Goal: Task Accomplishment & Management: Manage account settings

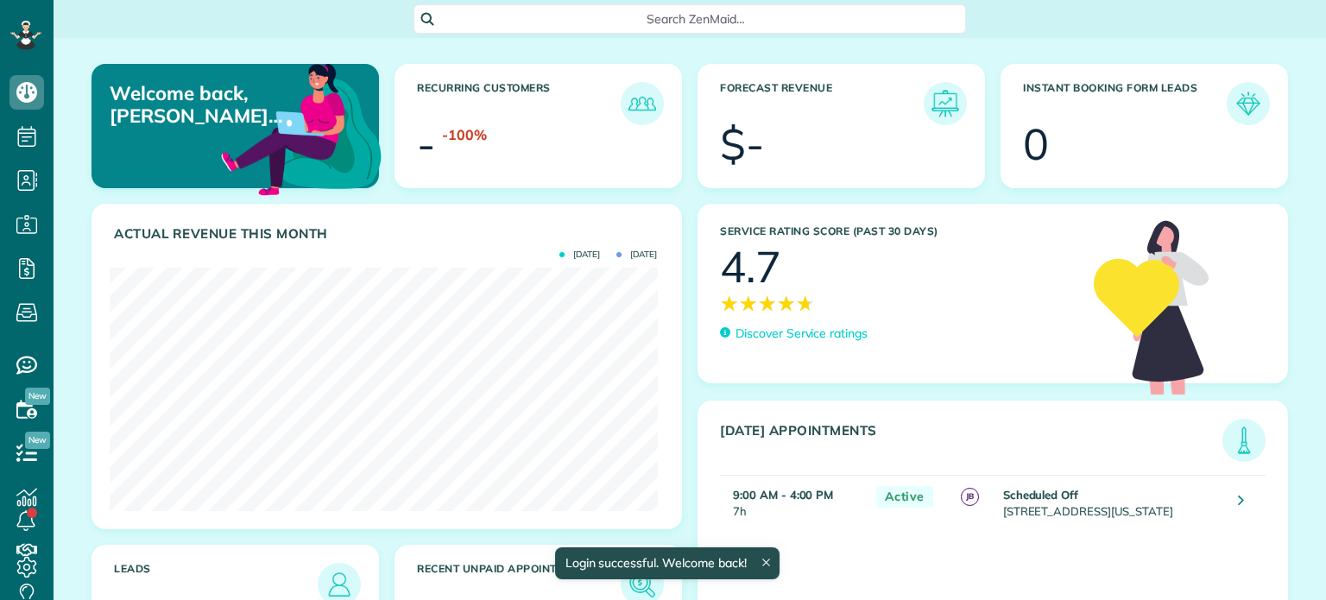
scroll to position [243, 547]
click at [24, 361] on use at bounding box center [26, 365] width 21 height 18
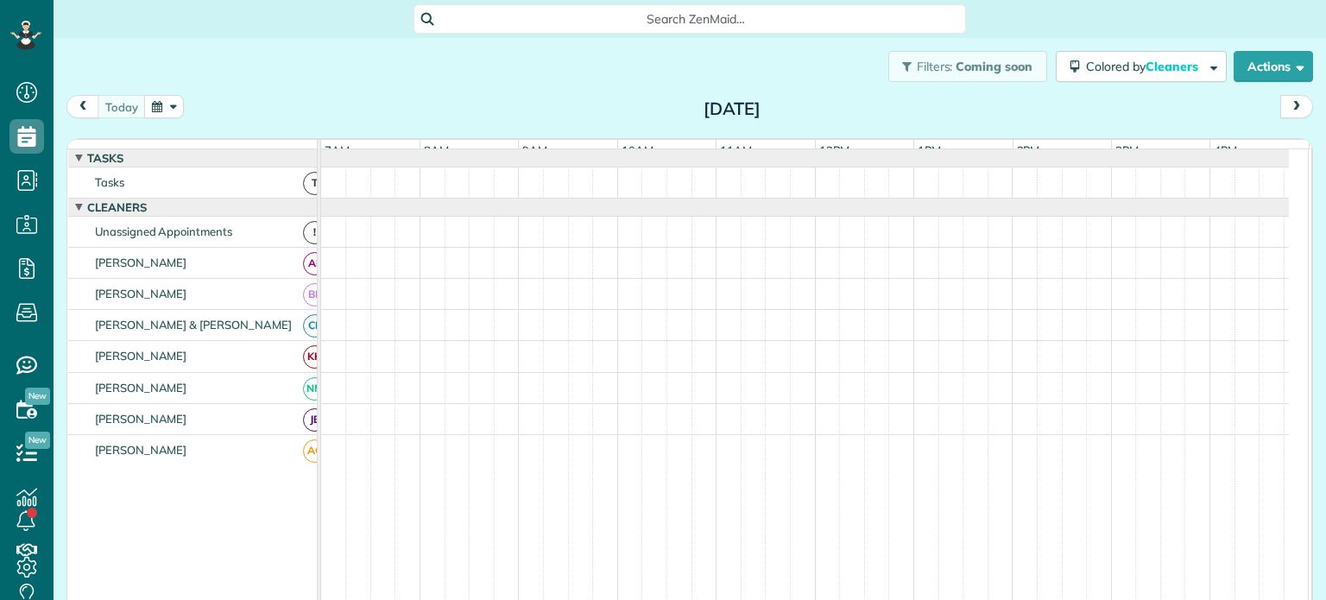
scroll to position [8, 8]
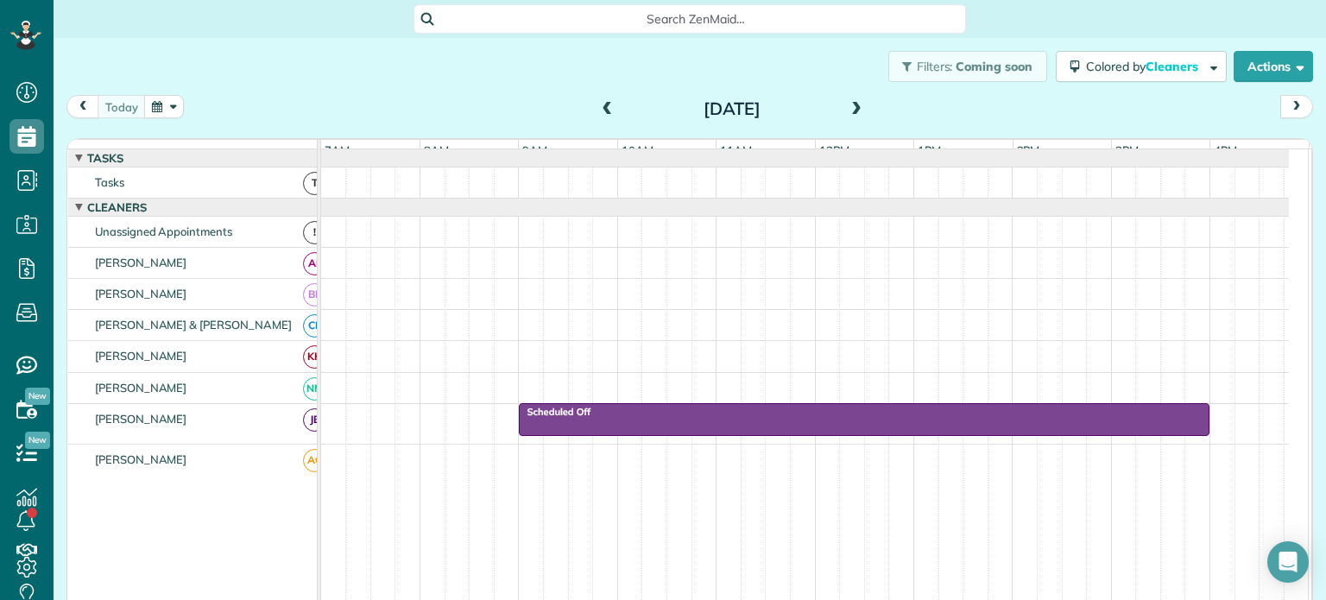
click at [598, 106] on span at bounding box center [607, 110] width 19 height 16
click at [847, 104] on span at bounding box center [856, 110] width 19 height 16
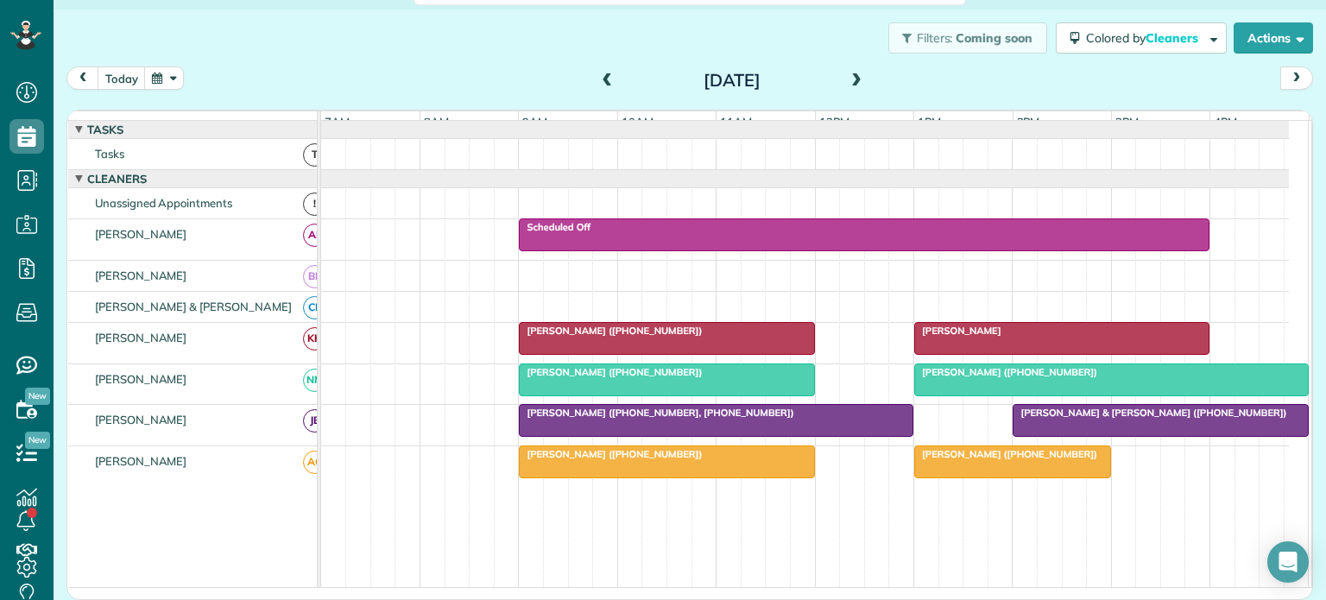
scroll to position [0, 0]
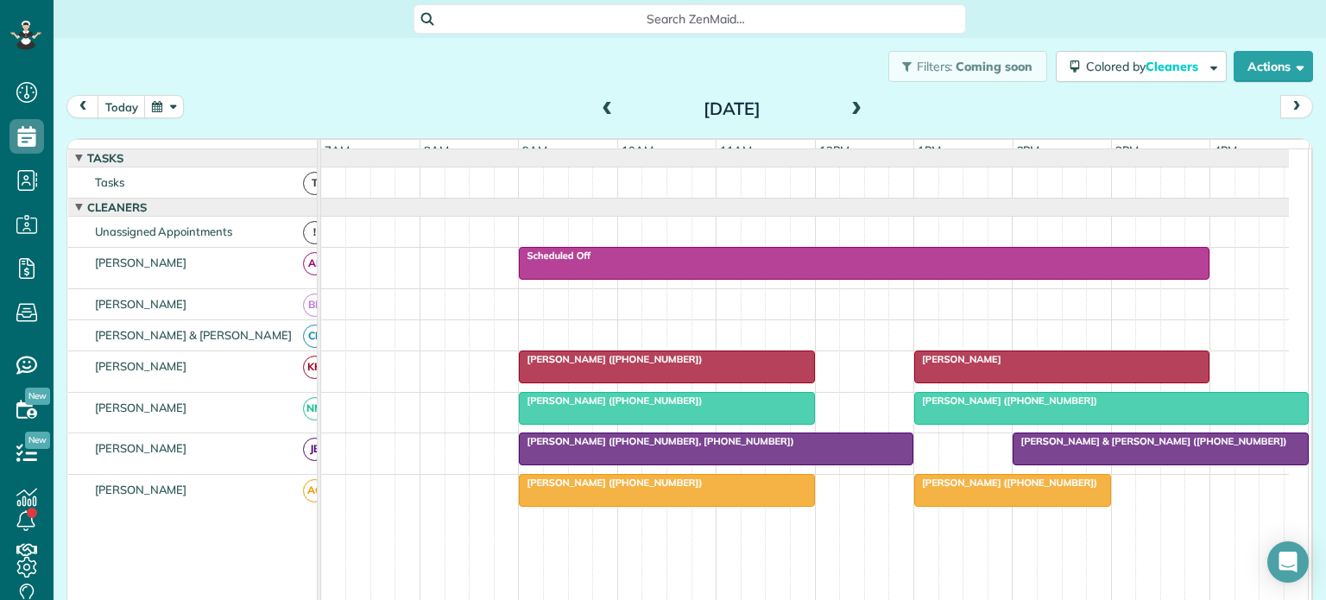
click at [173, 104] on button "button" at bounding box center [164, 106] width 40 height 23
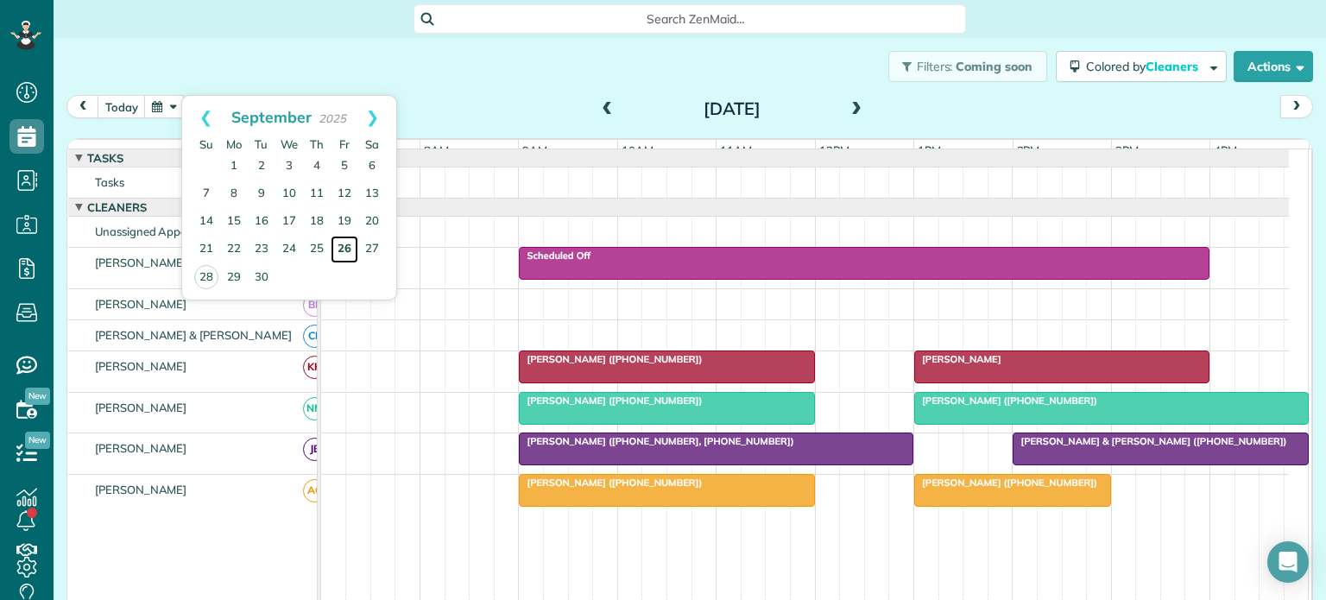
click at [350, 247] on link "26" at bounding box center [345, 250] width 28 height 28
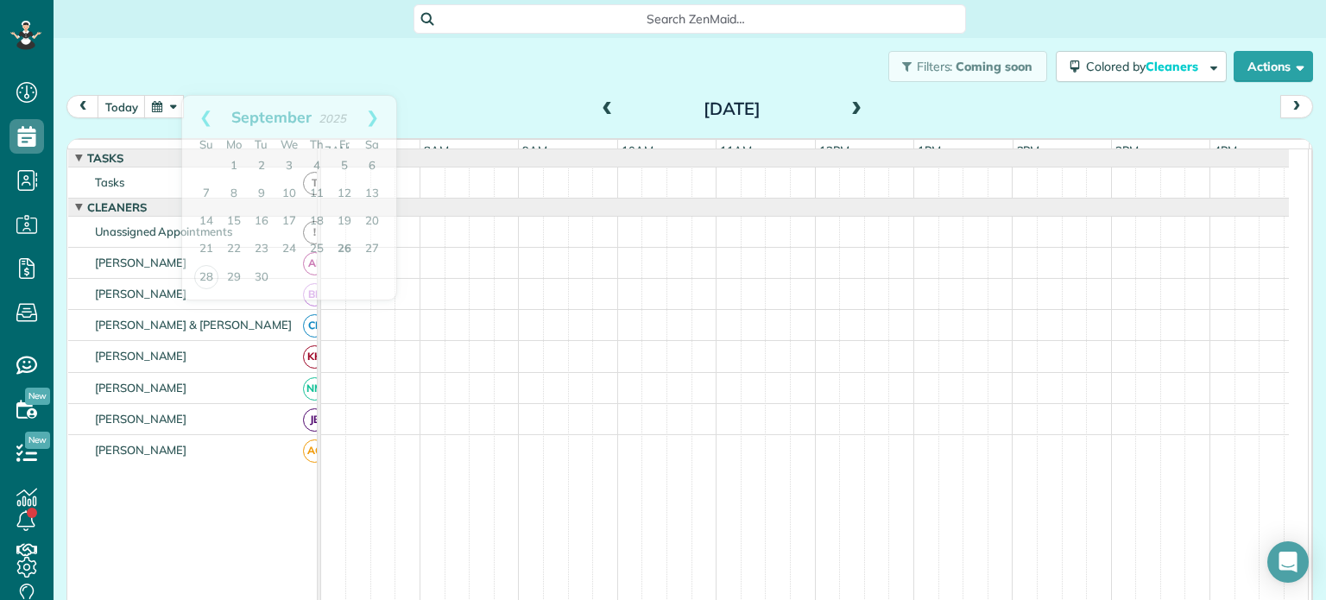
scroll to position [9, 0]
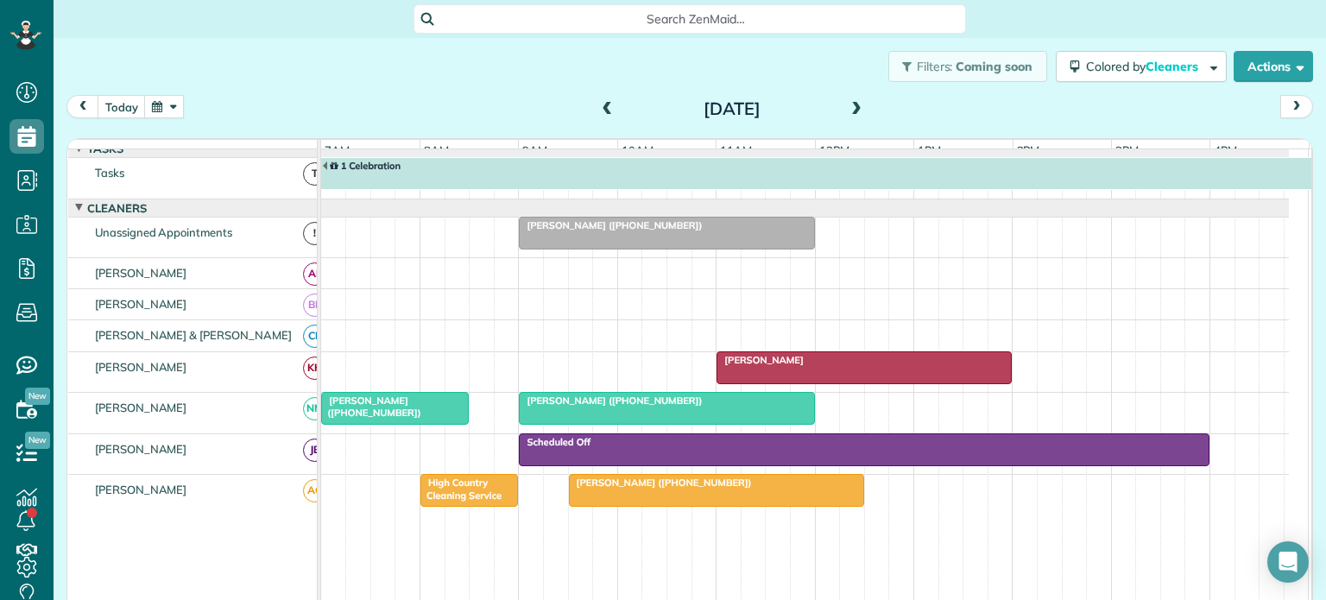
click at [578, 231] on span "[PERSON_NAME] ([PHONE_NUMBER])" at bounding box center [610, 225] width 185 height 12
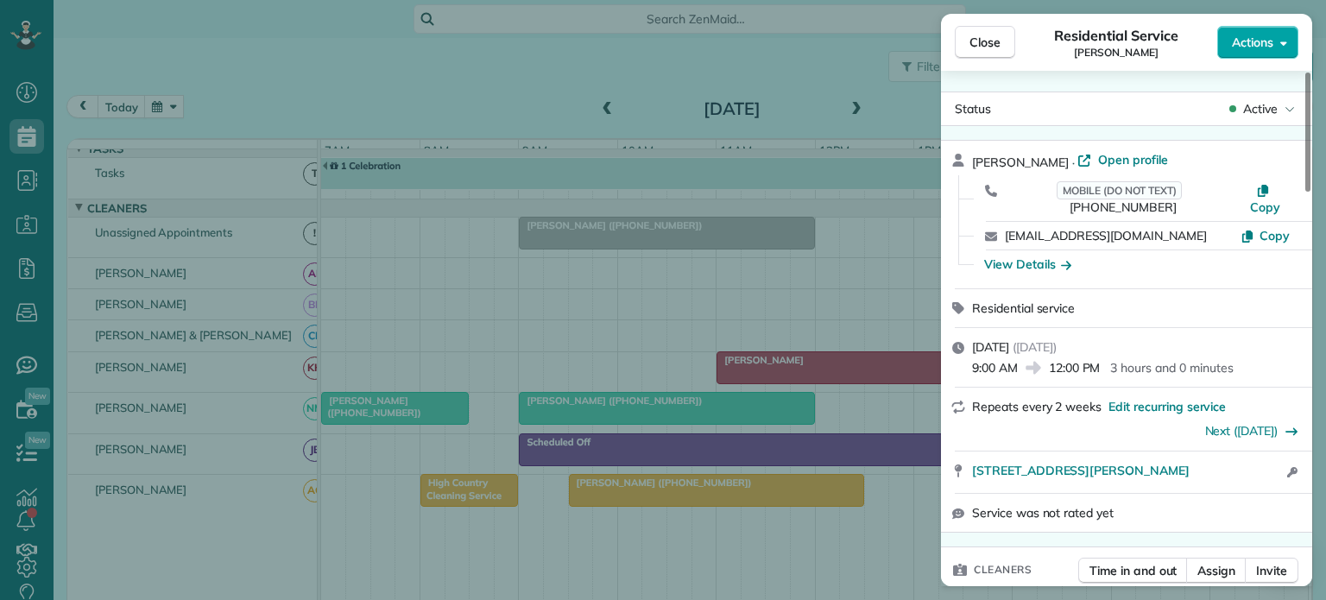
click at [1275, 46] on button "Actions" at bounding box center [1257, 42] width 81 height 33
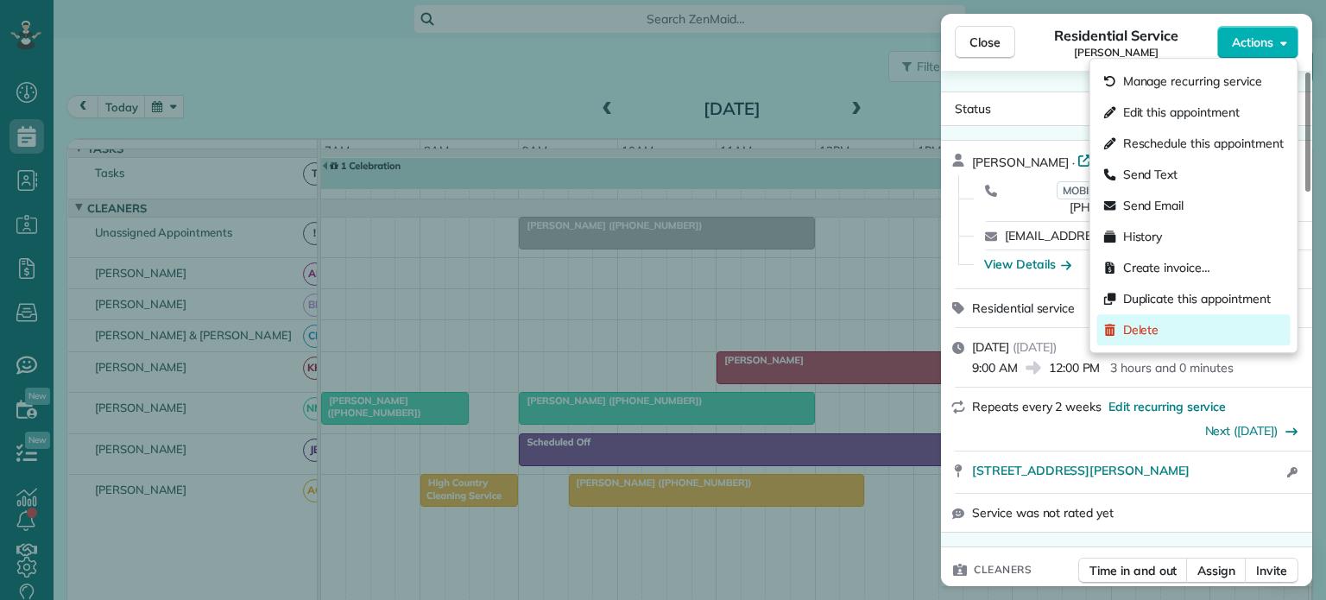
click at [1139, 334] on span "Delete" at bounding box center [1203, 329] width 161 height 17
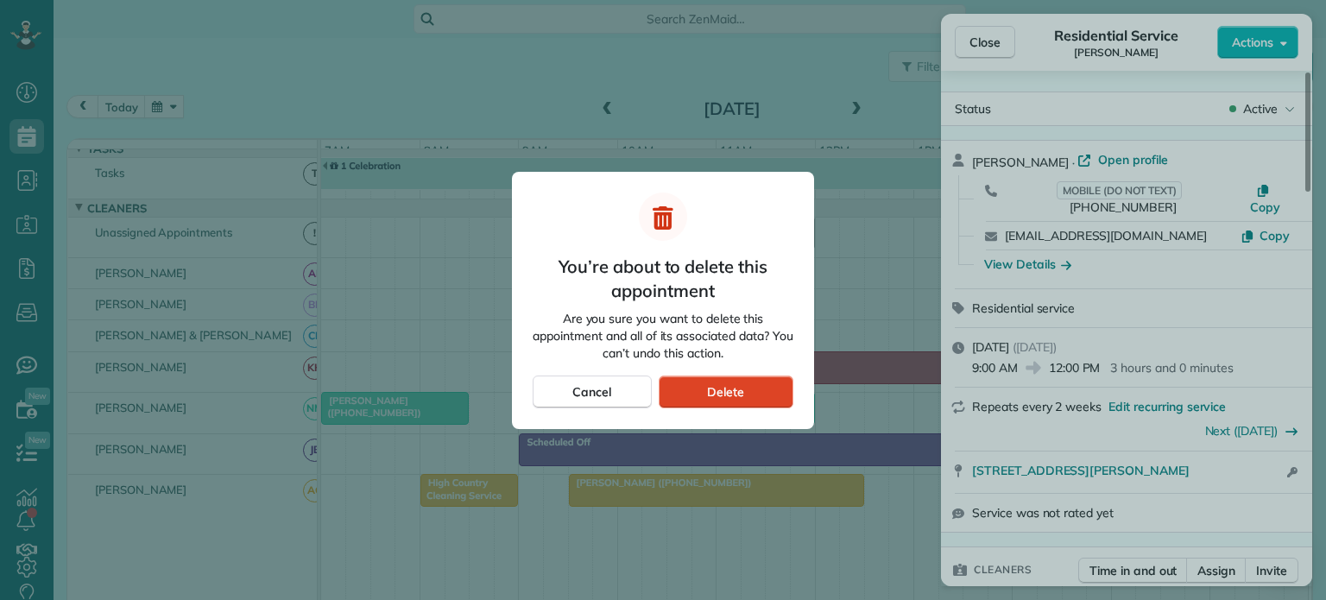
click at [745, 393] on div "Delete" at bounding box center [726, 391] width 135 height 33
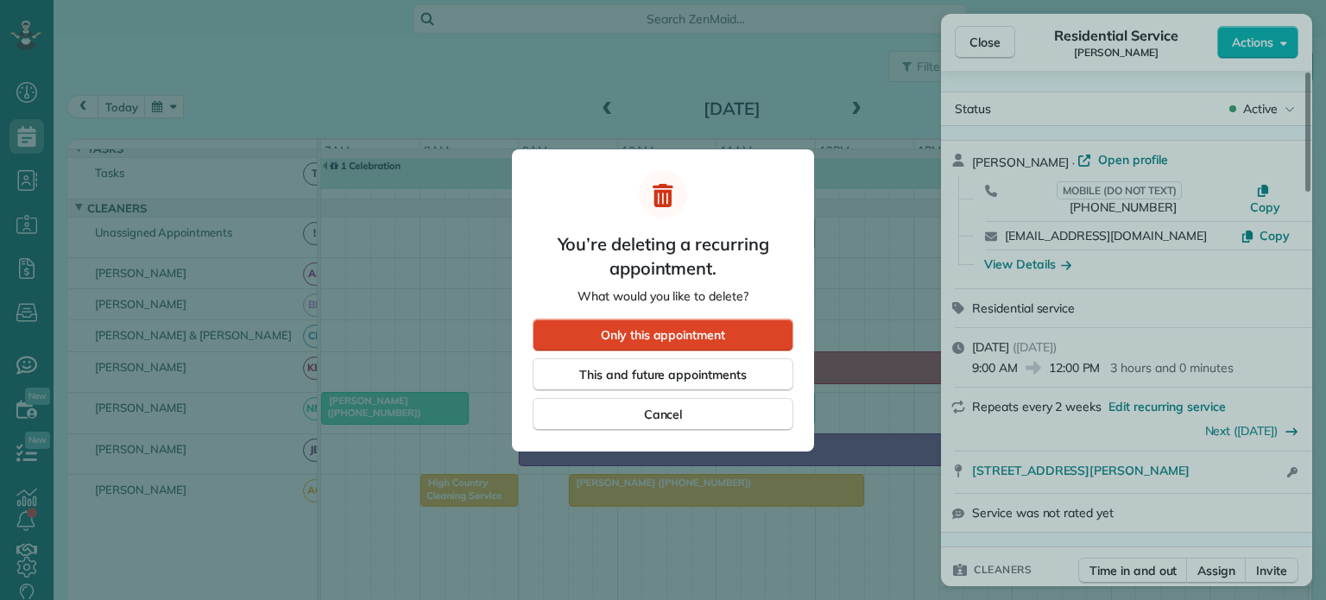
click at [722, 334] on span "Only this appointment" at bounding box center [663, 334] width 124 height 17
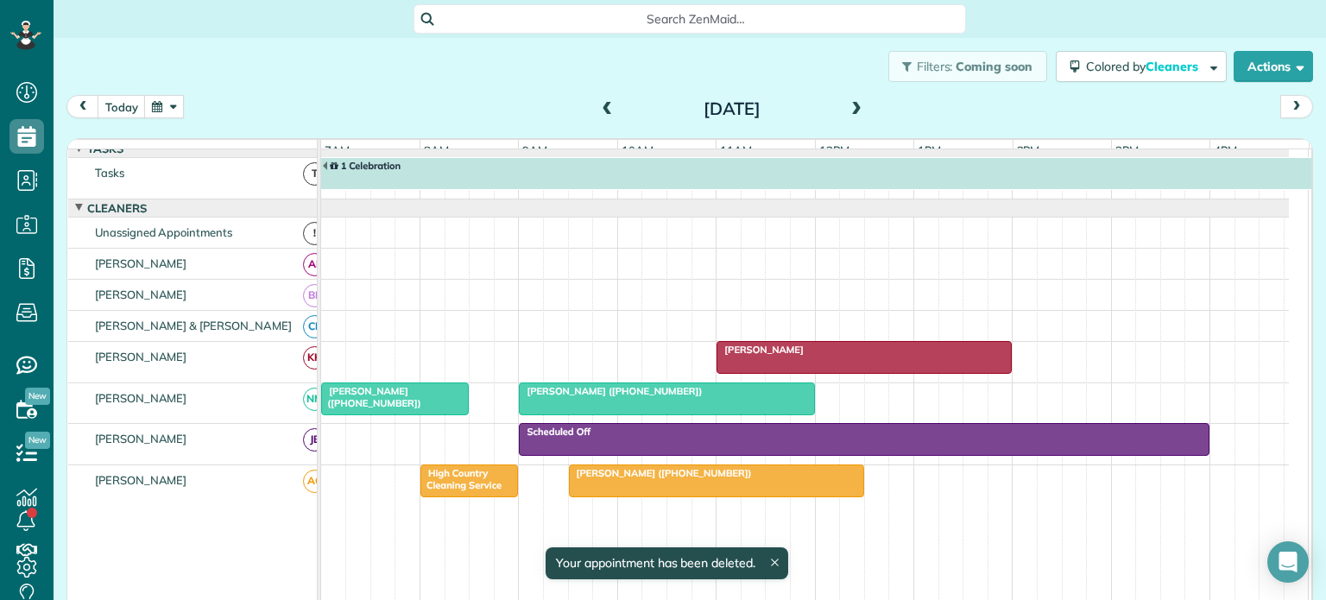
click at [578, 397] on span "[PERSON_NAME] ([PHONE_NUMBER])" at bounding box center [610, 391] width 185 height 12
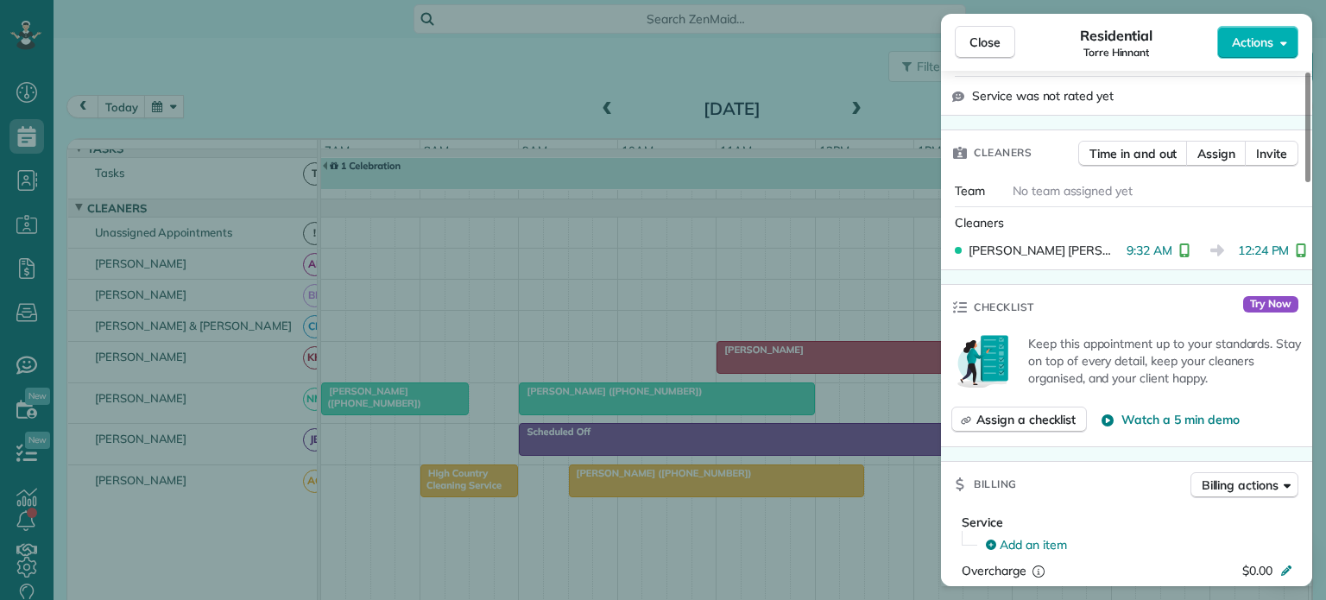
scroll to position [432, 0]
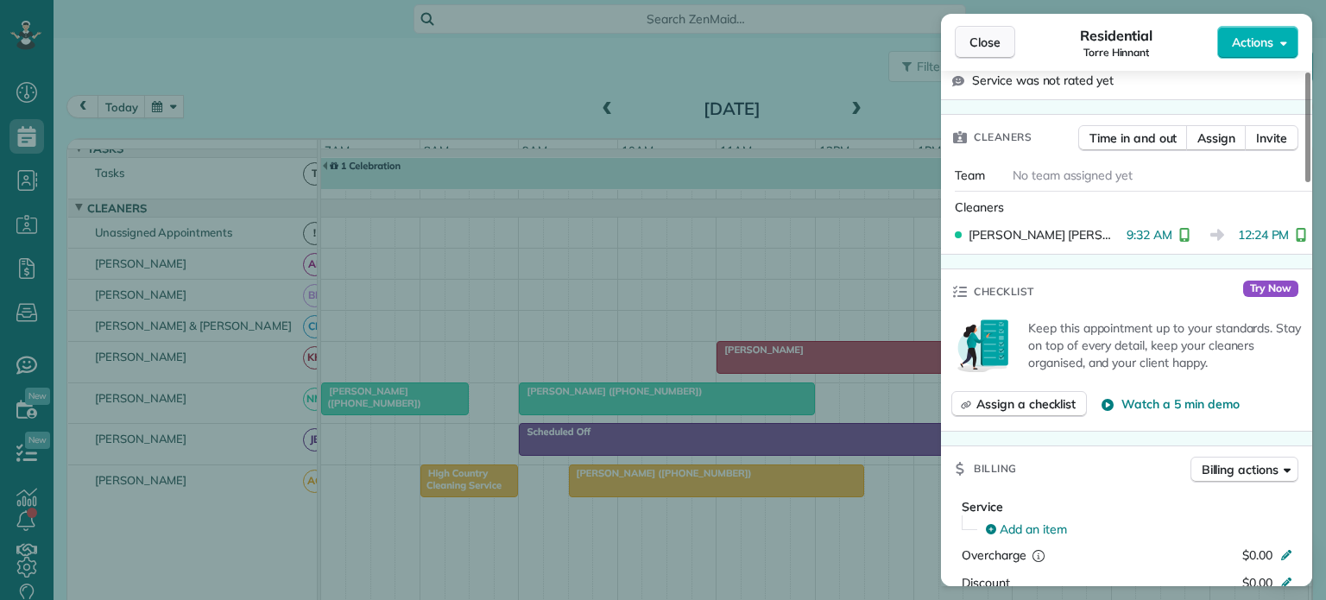
click at [994, 46] on span "Close" at bounding box center [984, 42] width 31 height 17
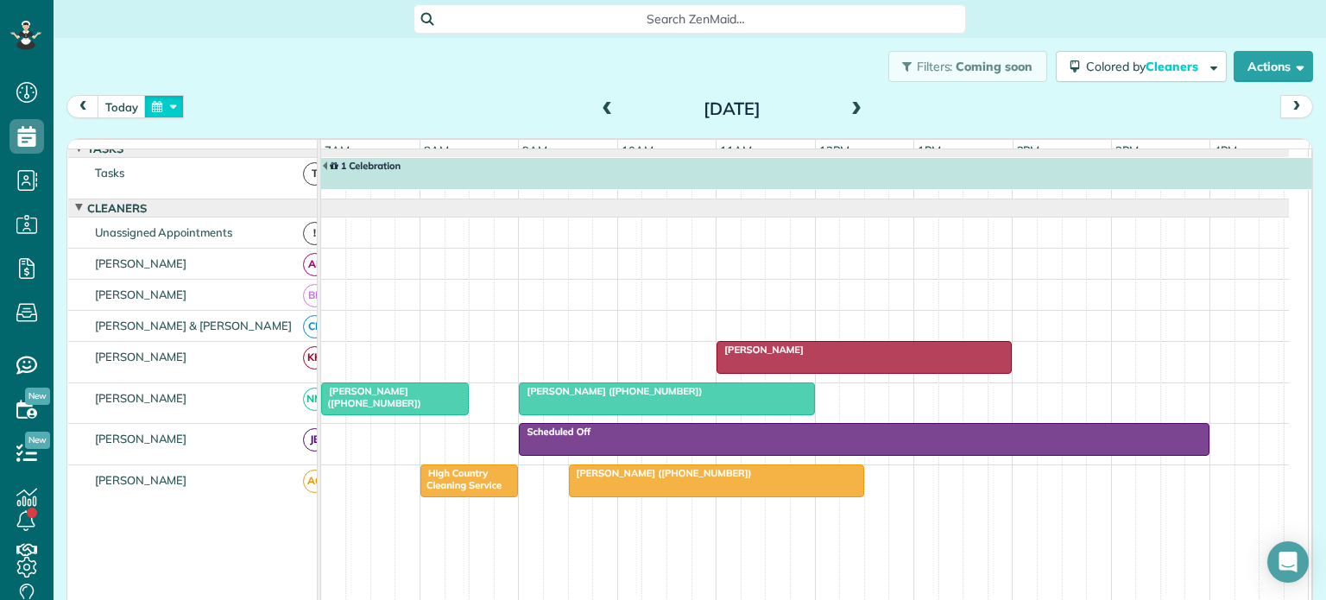
click at [176, 105] on button "button" at bounding box center [164, 106] width 40 height 23
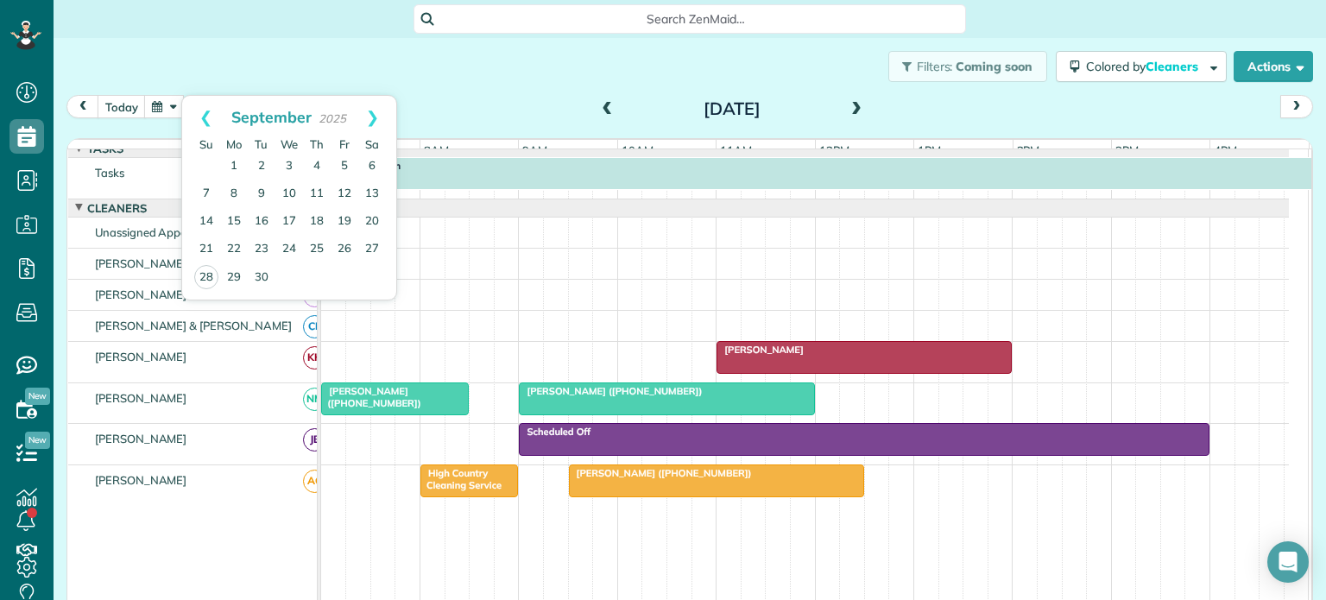
click at [490, 61] on div "Filters: Coming soon Colored by Cleaners Color by Cleaner Color by Team Color b…" at bounding box center [690, 66] width 1272 height 57
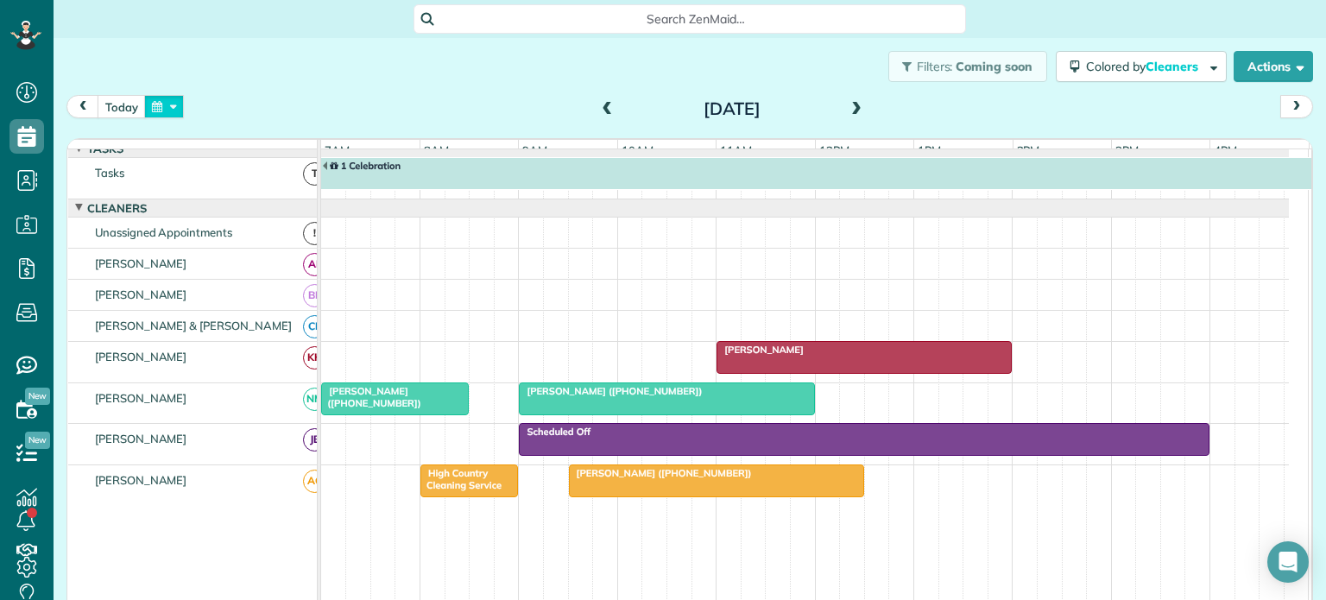
click at [174, 107] on button "button" at bounding box center [164, 106] width 40 height 23
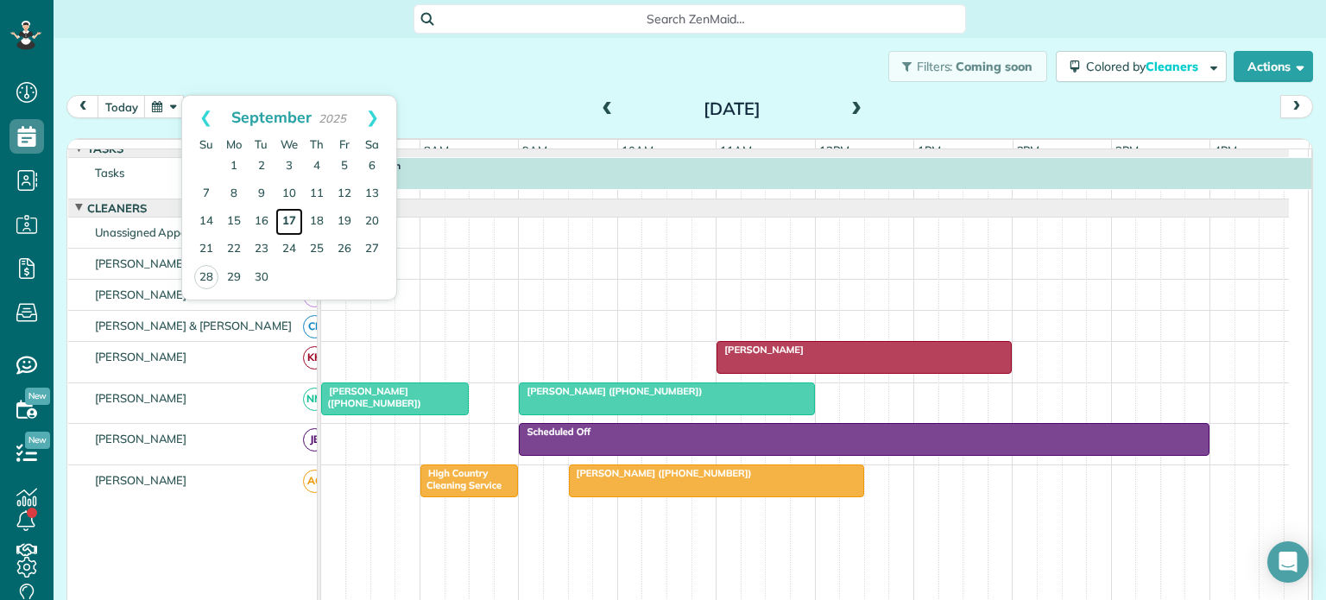
click at [288, 217] on link "17" at bounding box center [289, 222] width 28 height 28
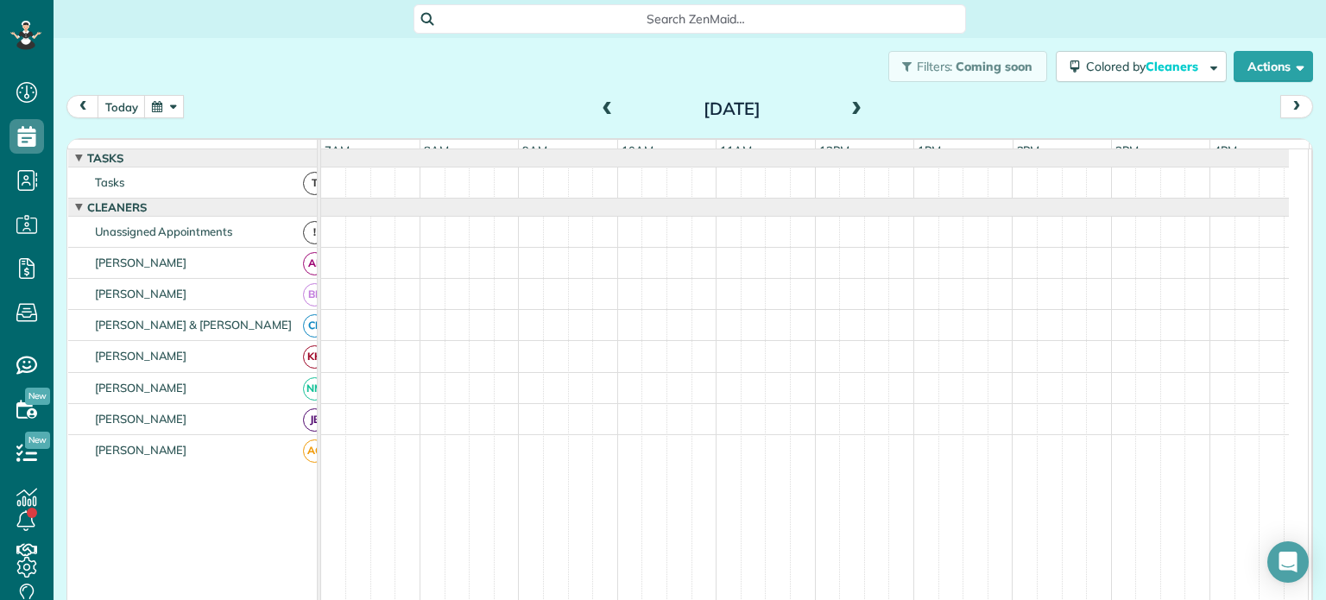
scroll to position [18, 0]
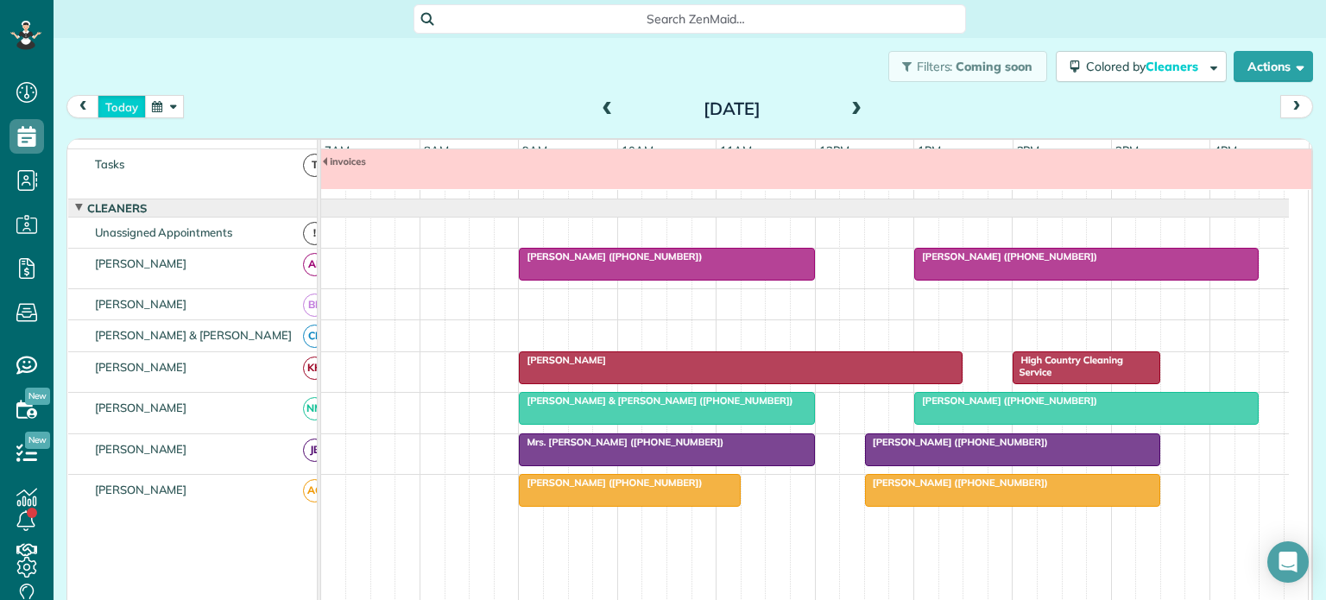
click at [126, 107] on button "today" at bounding box center [122, 106] width 48 height 23
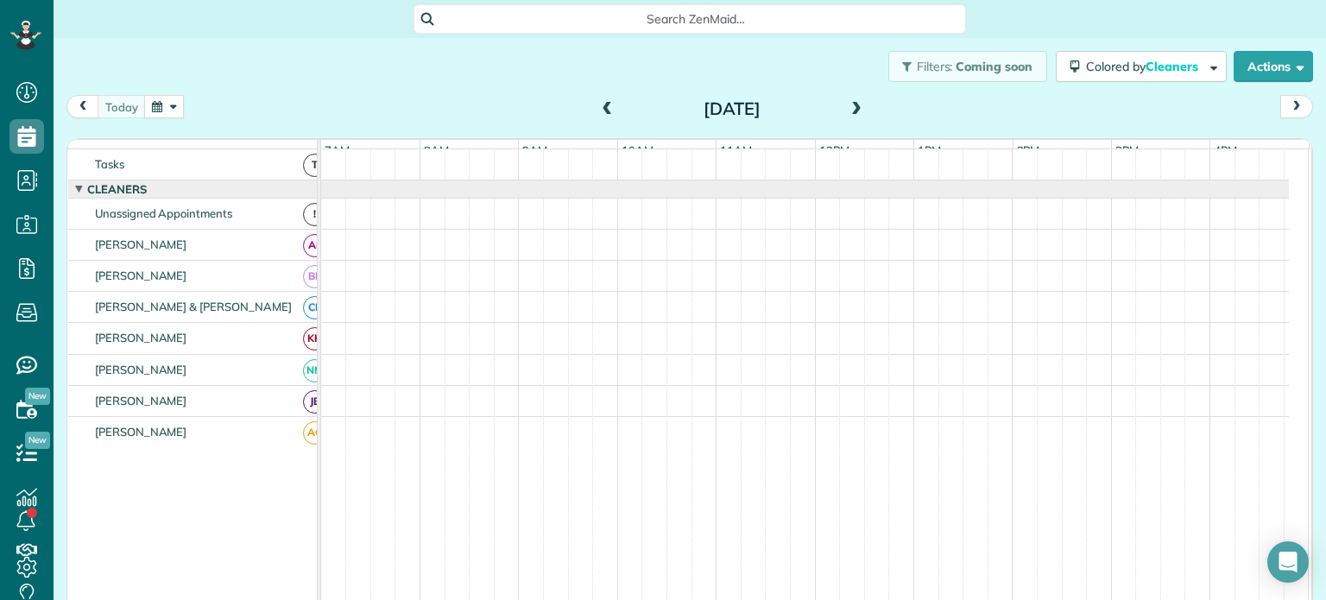
scroll to position [0, 0]
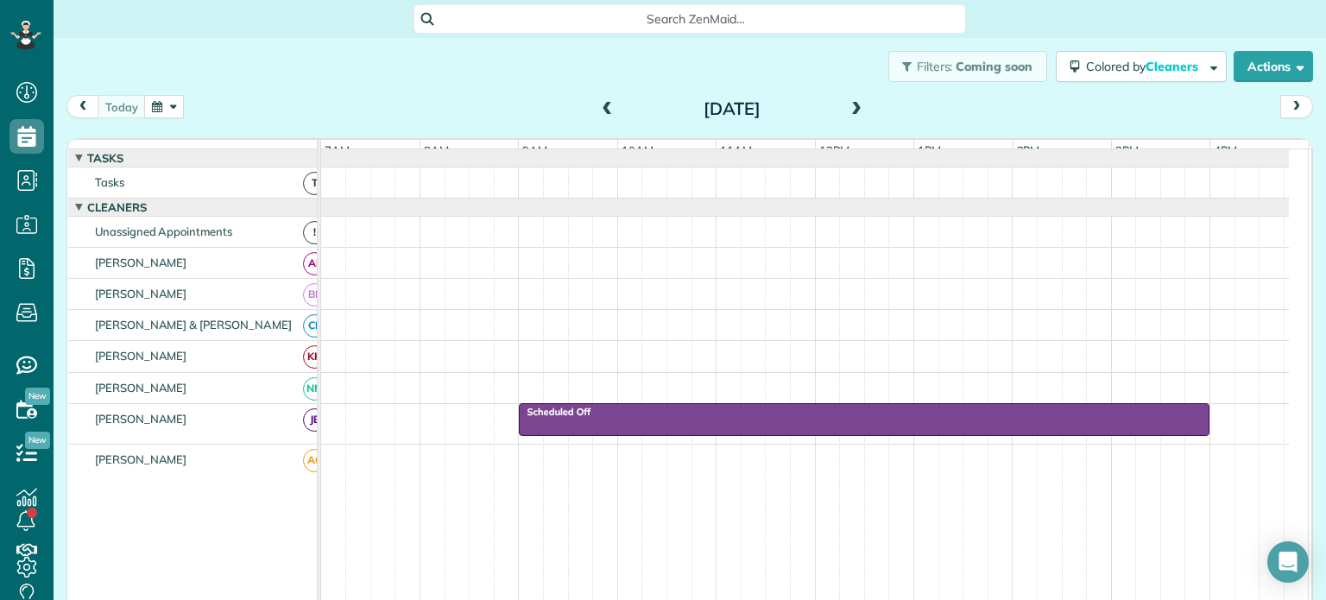
click at [848, 104] on span at bounding box center [856, 110] width 19 height 16
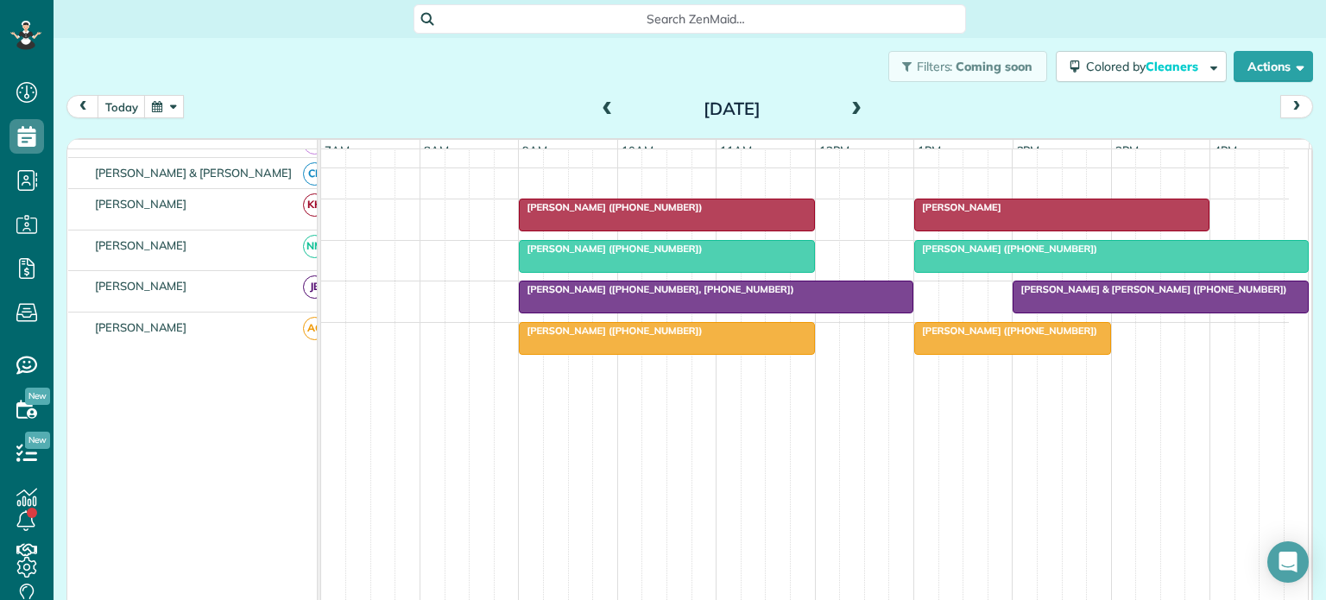
scroll to position [76, 0]
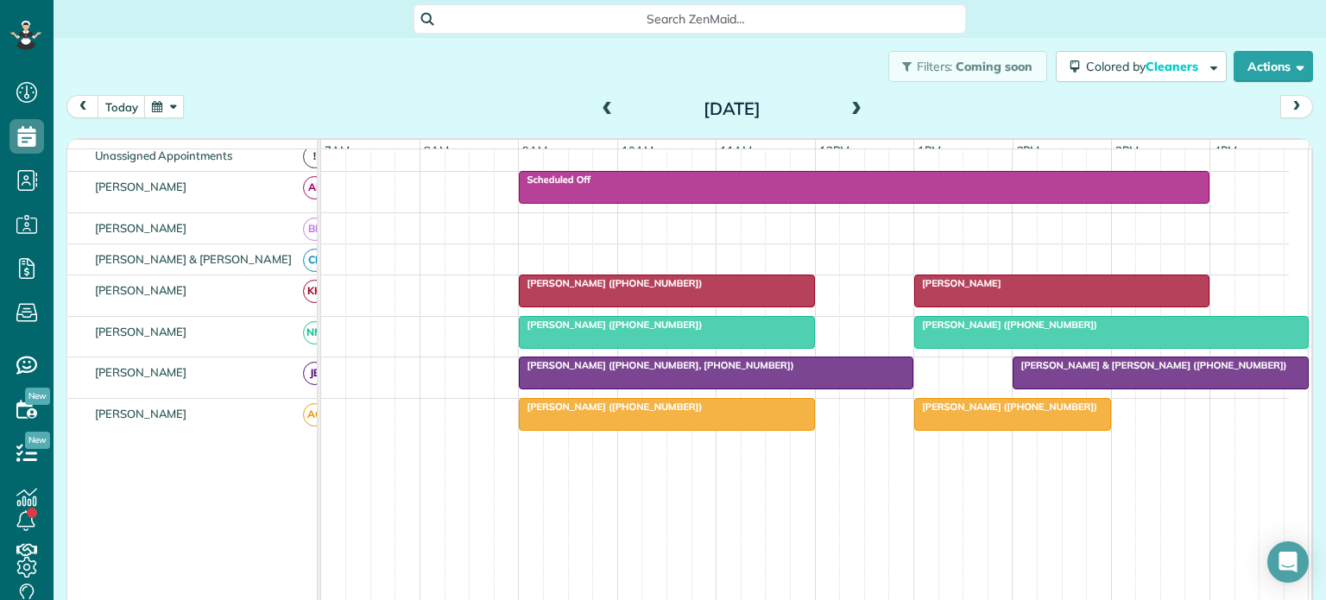
click at [848, 102] on span at bounding box center [856, 110] width 19 height 16
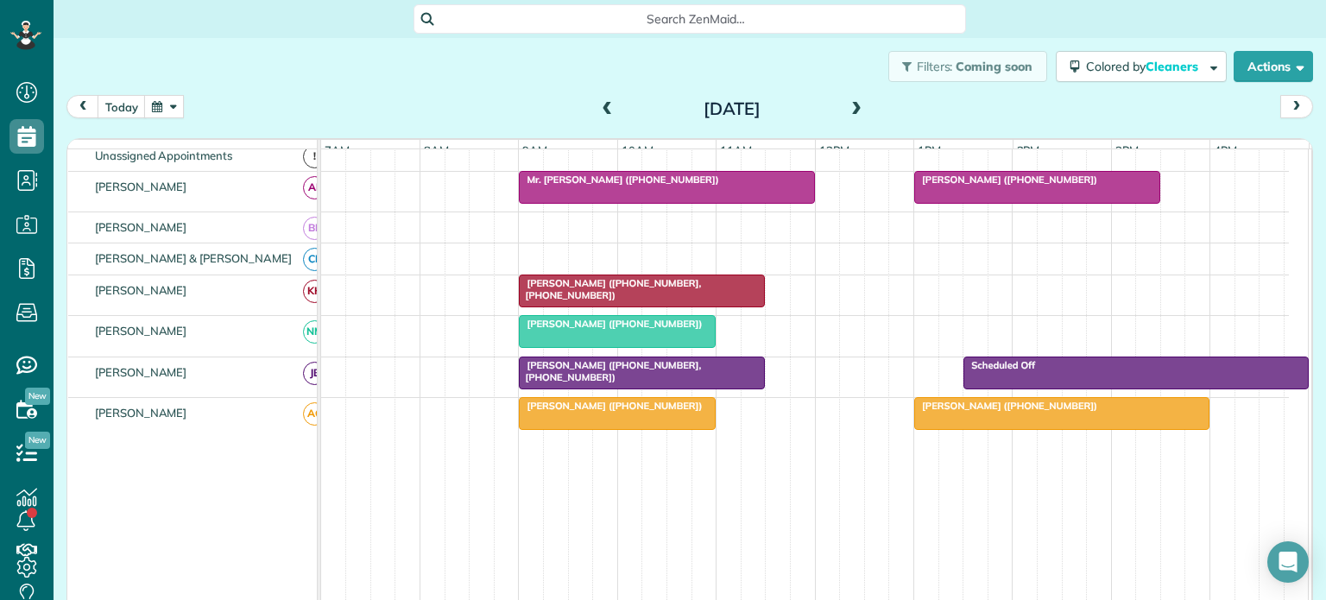
scroll to position [9, 0]
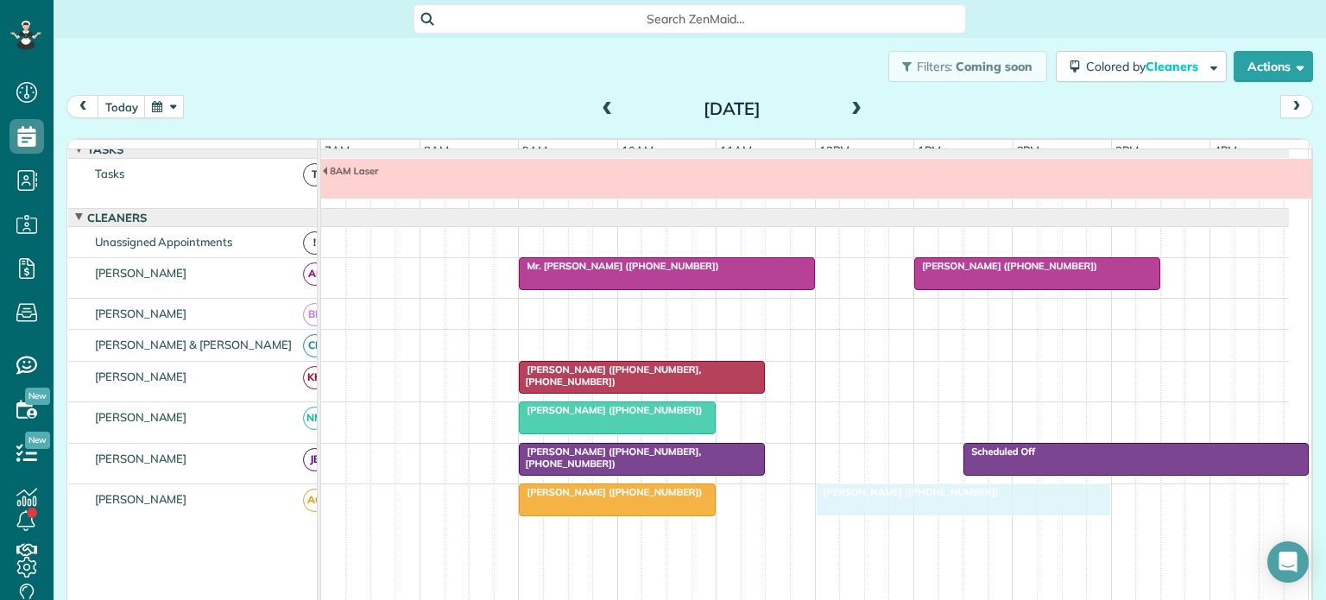
drag, startPoint x: 937, startPoint y: 504, endPoint x: 840, endPoint y: 514, distance: 98.1
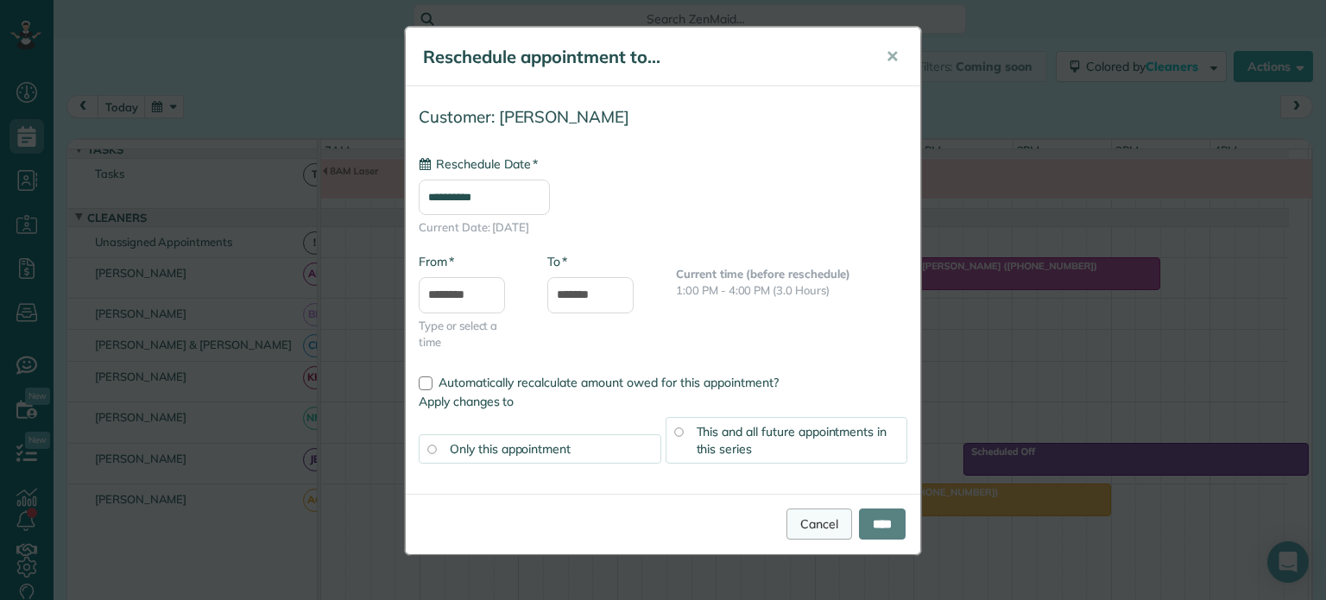
type input "**********"
click at [877, 519] on input "****" at bounding box center [882, 523] width 47 height 31
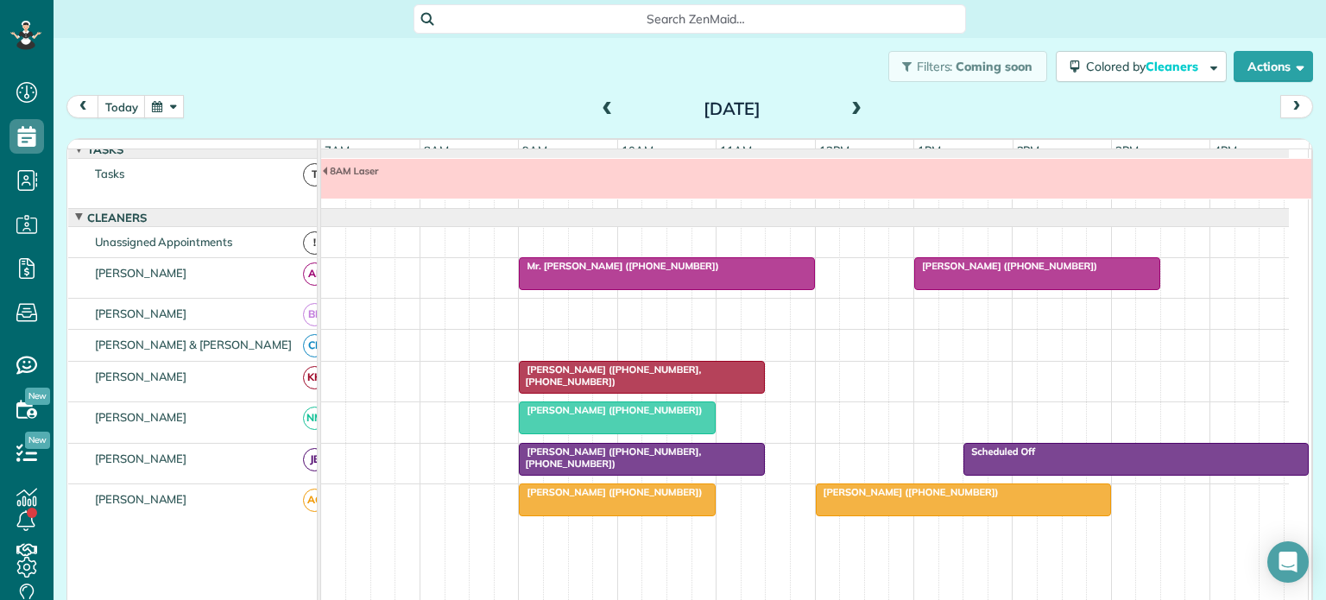
click at [597, 272] on span "Mr. [PERSON_NAME] ([PHONE_NUMBER])" at bounding box center [618, 266] width 201 height 12
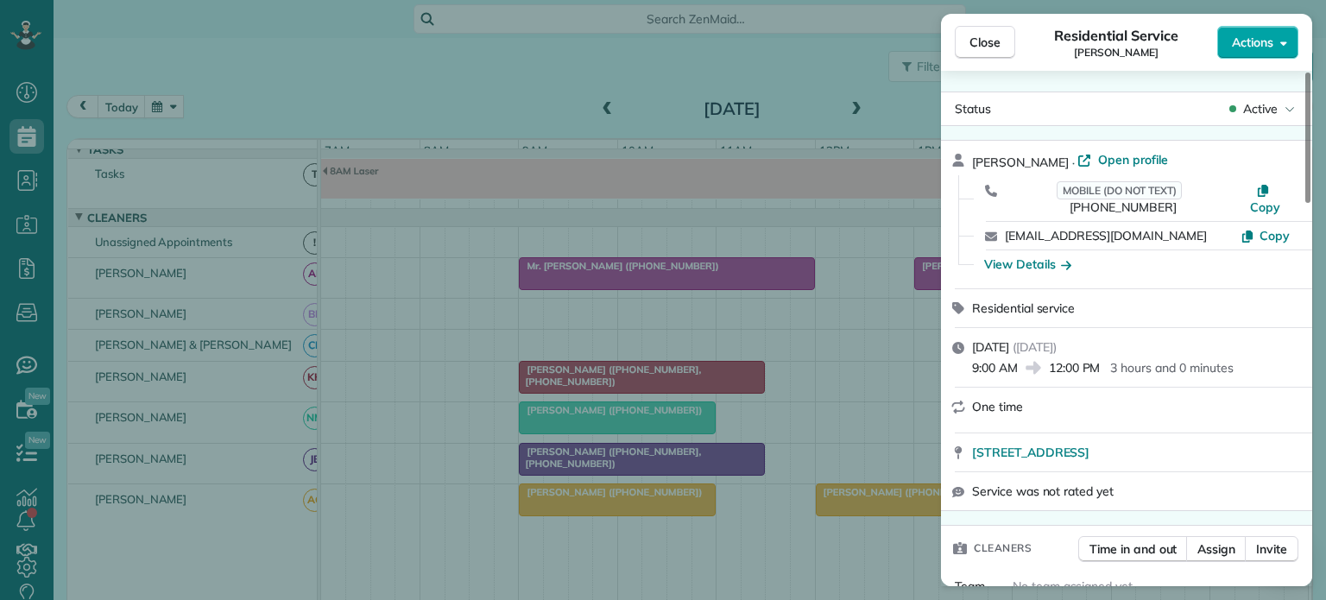
click at [1254, 42] on span "Actions" at bounding box center [1252, 42] width 41 height 17
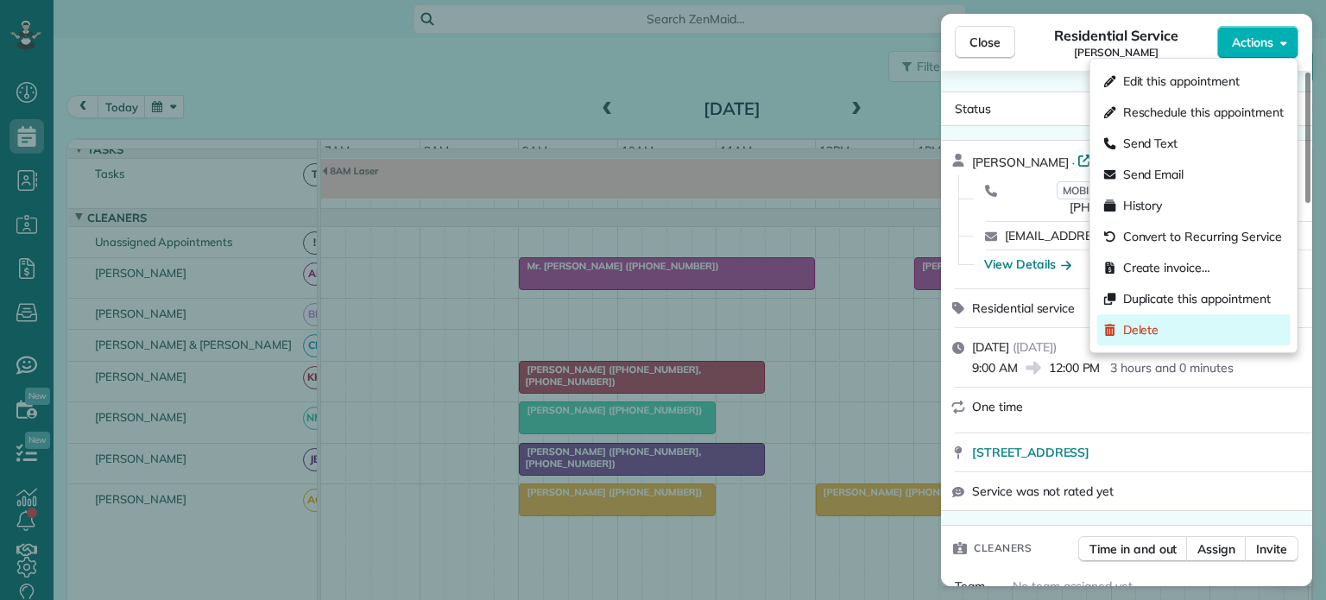
click at [1143, 324] on span "Delete" at bounding box center [1203, 329] width 161 height 17
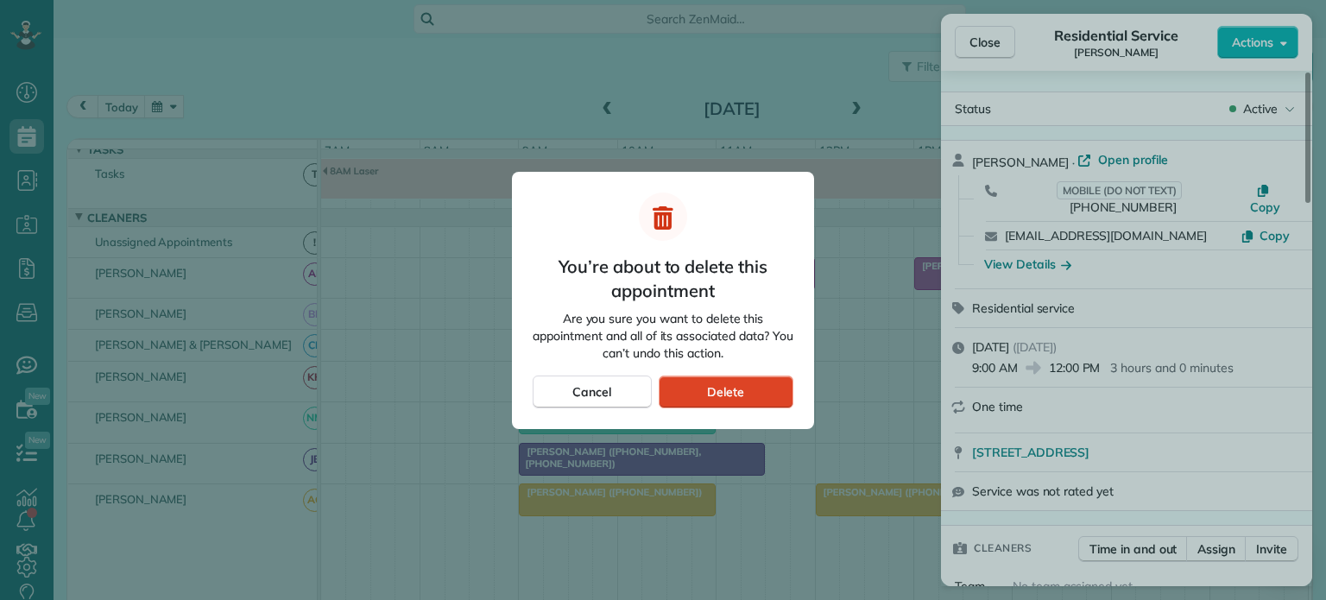
click at [737, 389] on span "Delete" at bounding box center [725, 391] width 37 height 17
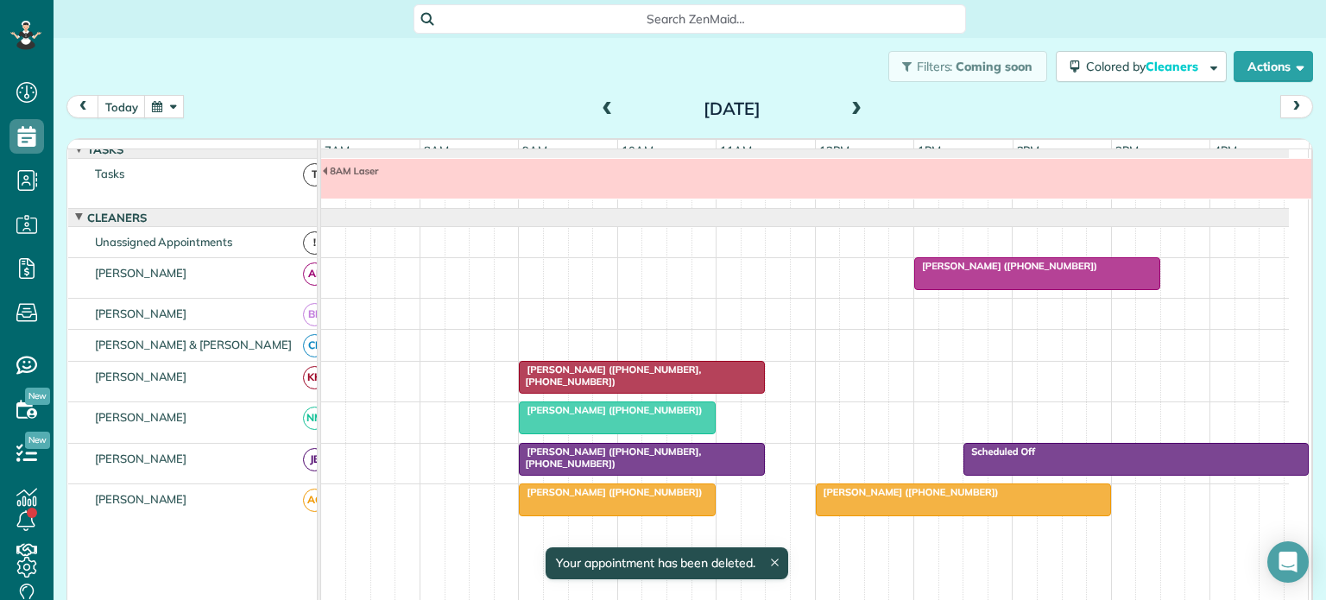
click at [973, 272] on span "[PERSON_NAME] ([PHONE_NUMBER])" at bounding box center [1005, 266] width 185 height 12
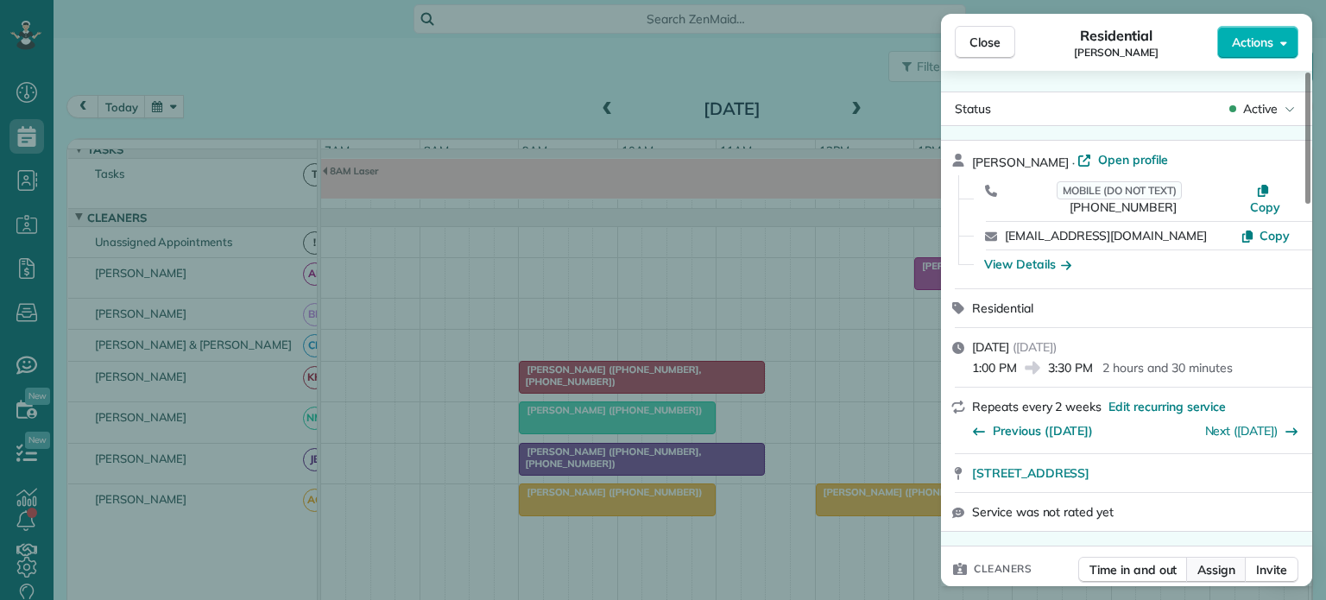
click at [1217, 561] on span "Assign" at bounding box center [1216, 569] width 38 height 17
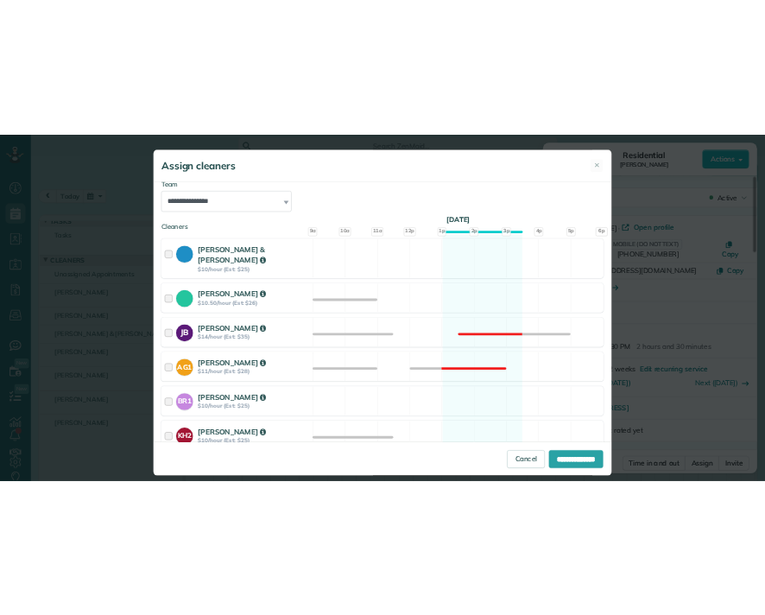
scroll to position [309, 0]
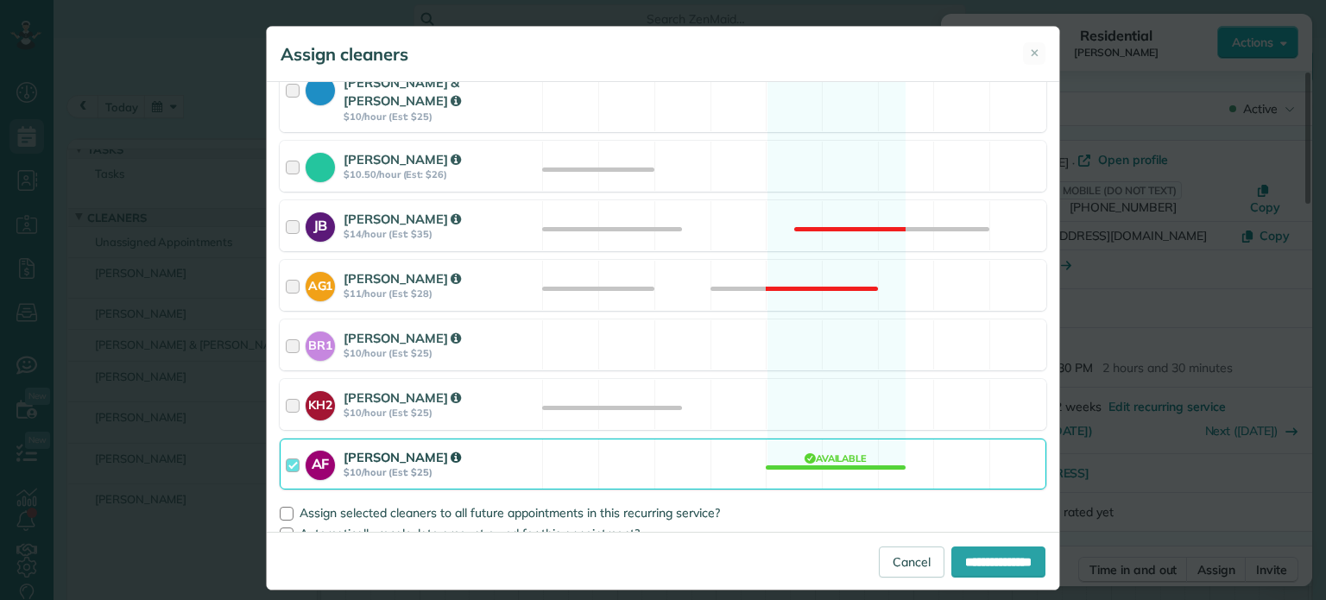
drag, startPoint x: 284, startPoint y: 448, endPoint x: 354, endPoint y: 474, distance: 74.6
click at [286, 451] on div at bounding box center [296, 464] width 20 height 32
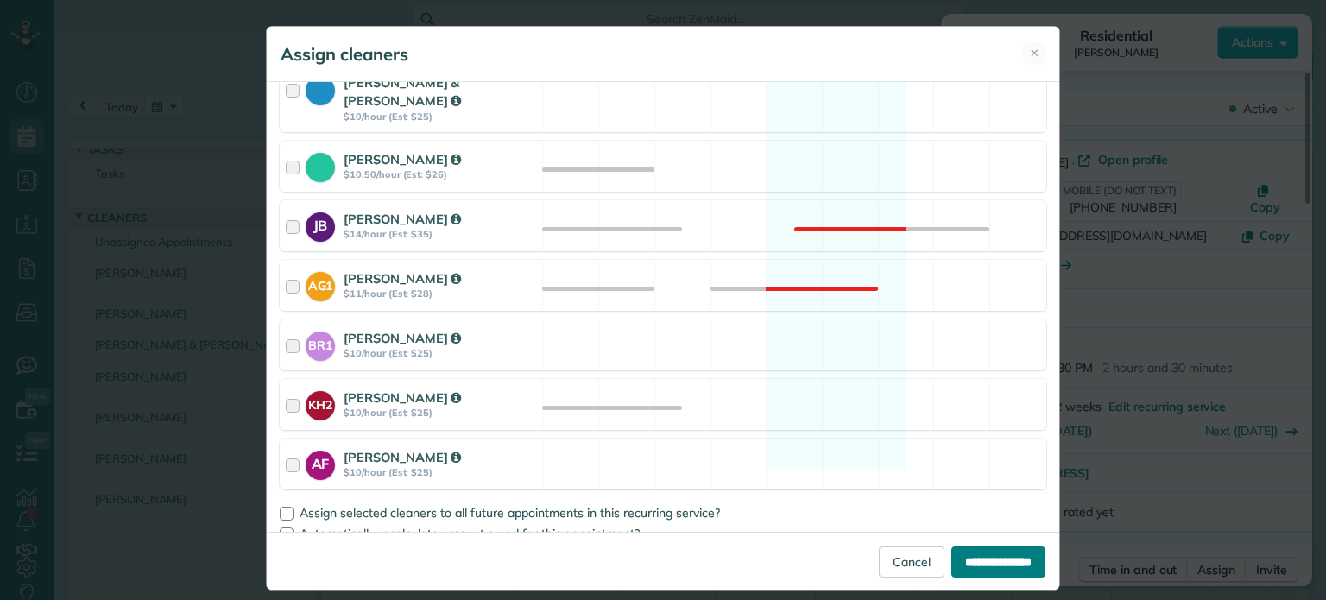
click at [960, 559] on input "**********" at bounding box center [998, 561] width 94 height 31
type input "**********"
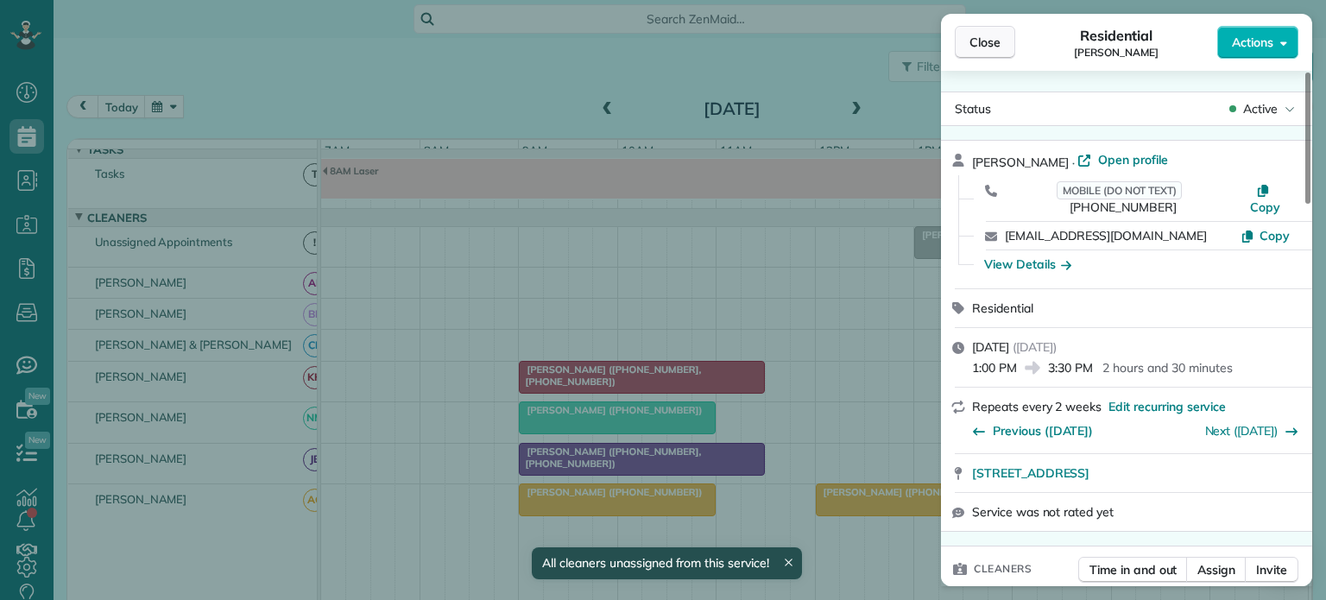
click at [985, 37] on span "Close" at bounding box center [984, 42] width 31 height 17
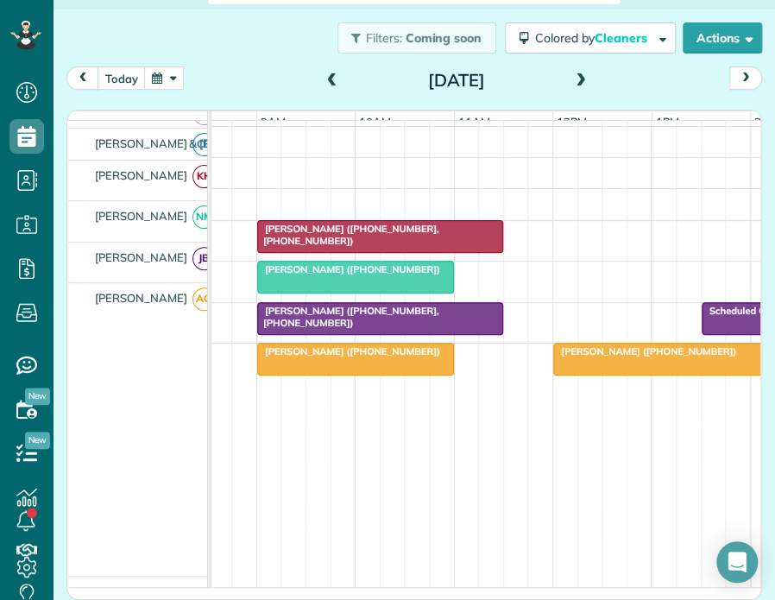
scroll to position [95, 0]
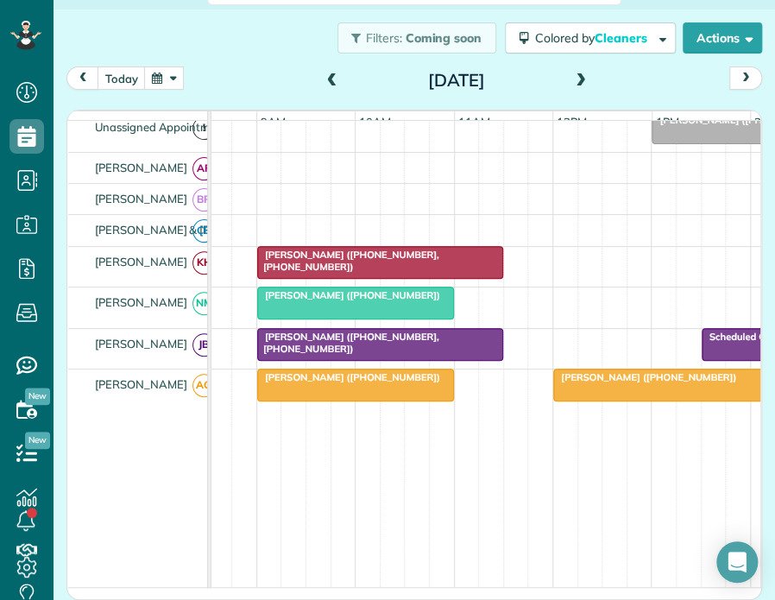
click at [324, 80] on span at bounding box center [332, 81] width 19 height 16
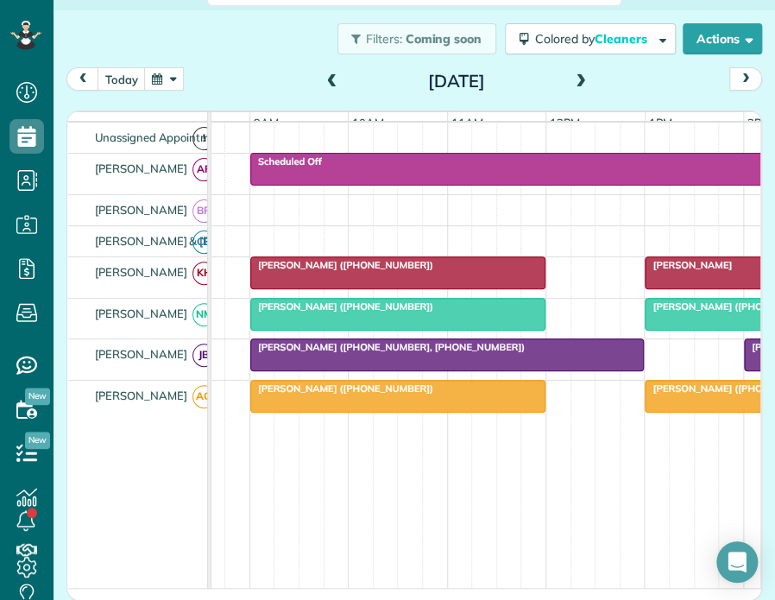
scroll to position [0, 214]
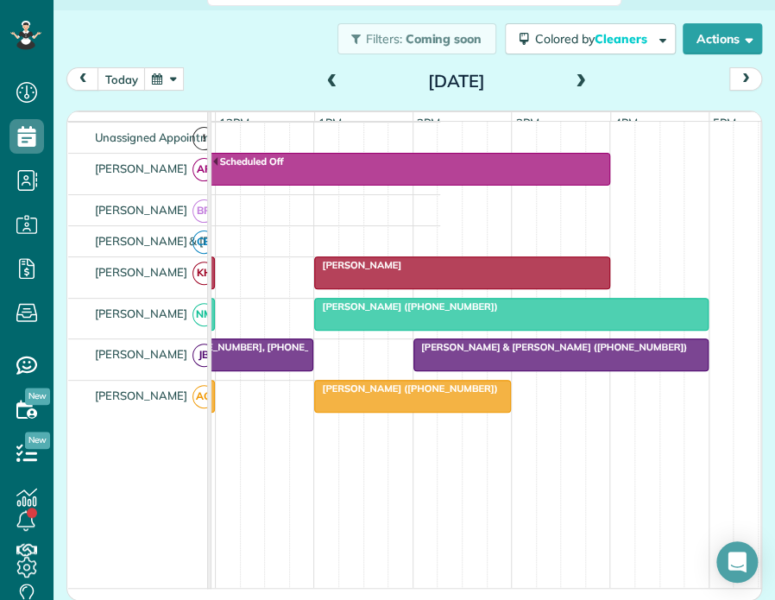
click at [571, 77] on span at bounding box center [580, 82] width 19 height 16
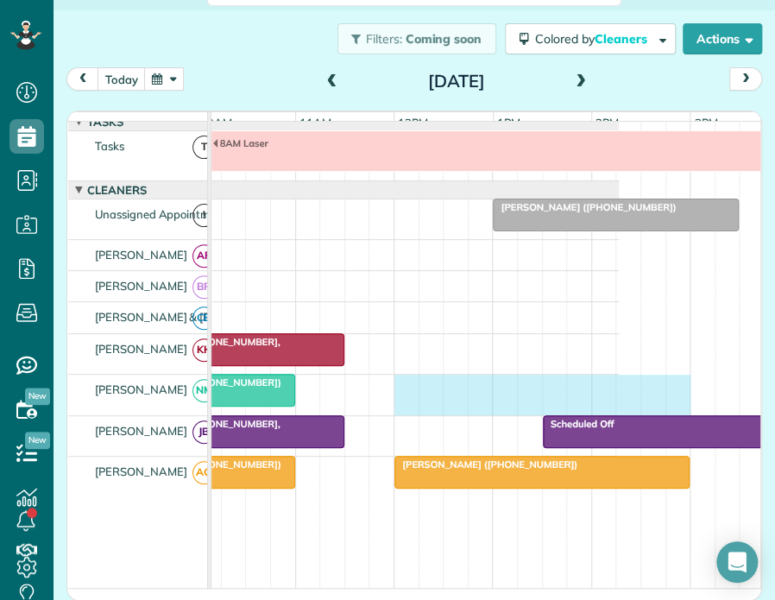
drag, startPoint x: 396, startPoint y: 389, endPoint x: 674, endPoint y: 425, distance: 280.2
click at [619, 415] on div "[PERSON_NAME] ([PHONE_NUMBER])" at bounding box center [260, 395] width 718 height 41
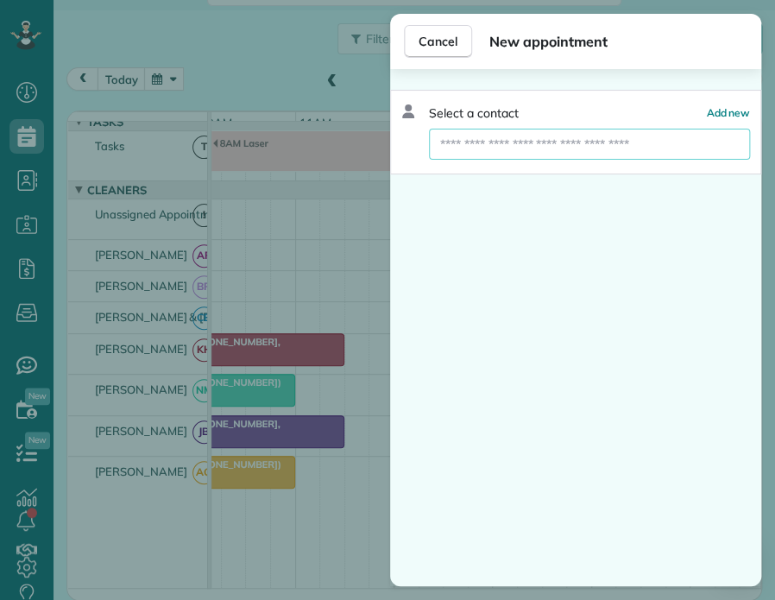
click at [489, 152] on input "text" at bounding box center [589, 144] width 319 height 31
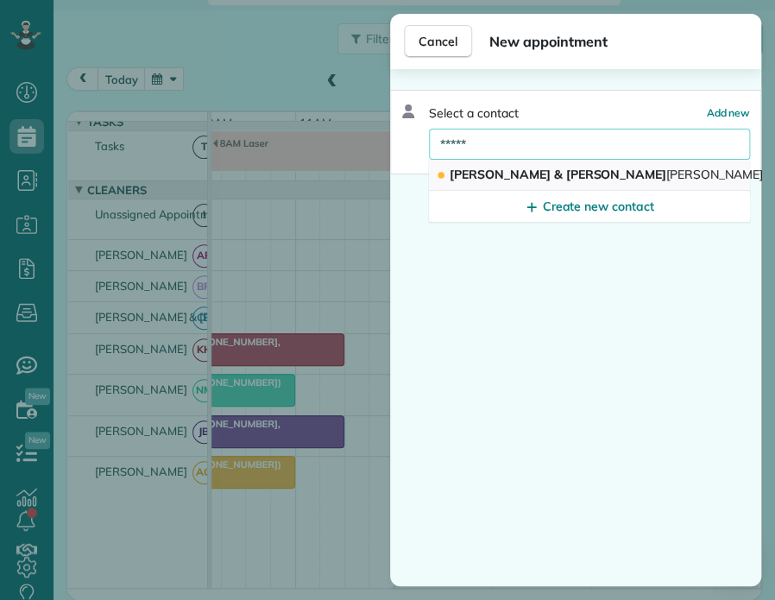
type input "*****"
click at [491, 175] on span "[PERSON_NAME] & [PERSON_NAME] acher" at bounding box center [622, 175] width 345 height 16
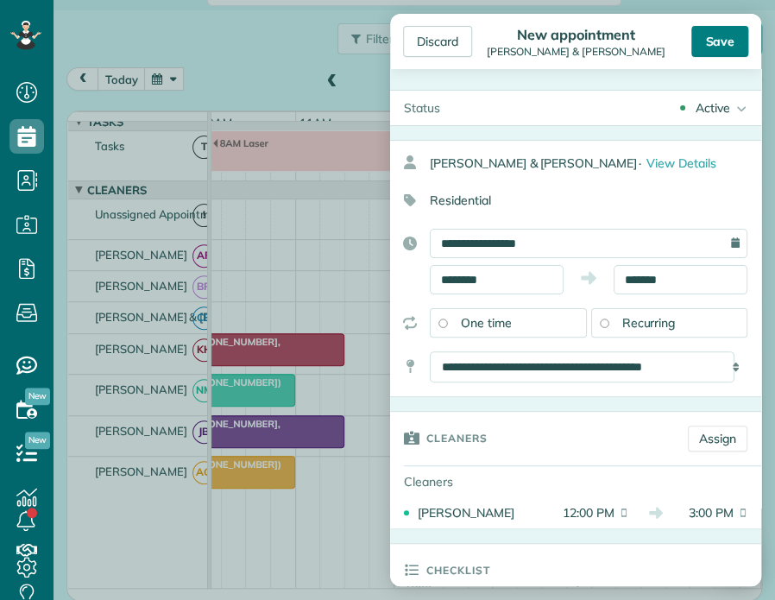
click at [731, 41] on div "Save" at bounding box center [719, 41] width 57 height 31
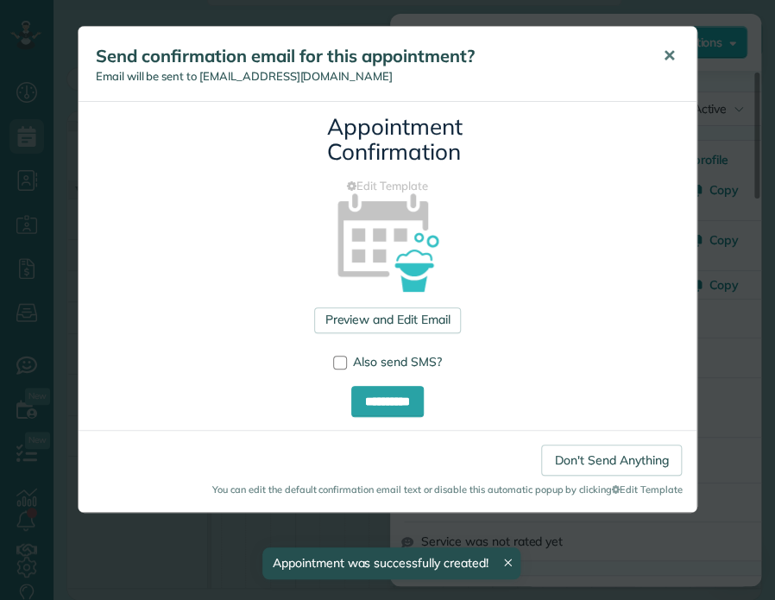
click at [666, 54] on span "✕" at bounding box center [668, 56] width 13 height 20
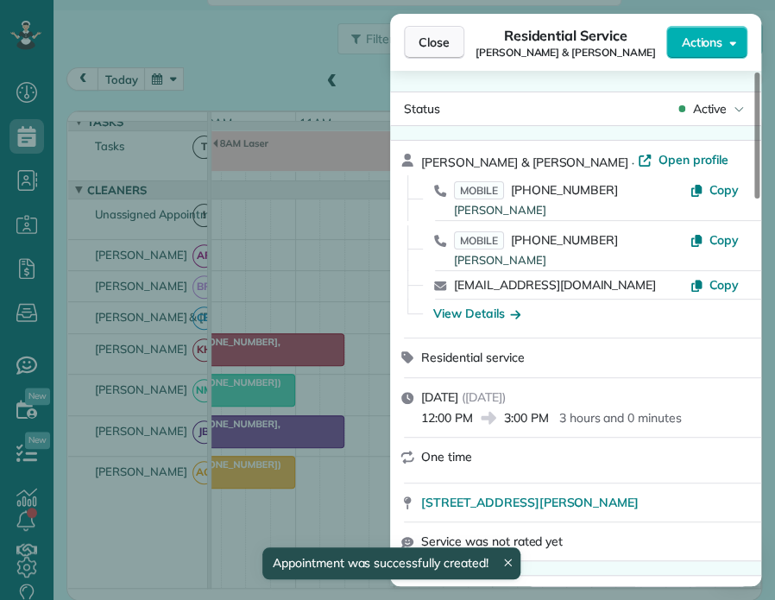
click at [437, 41] on span "Close" at bounding box center [434, 42] width 31 height 17
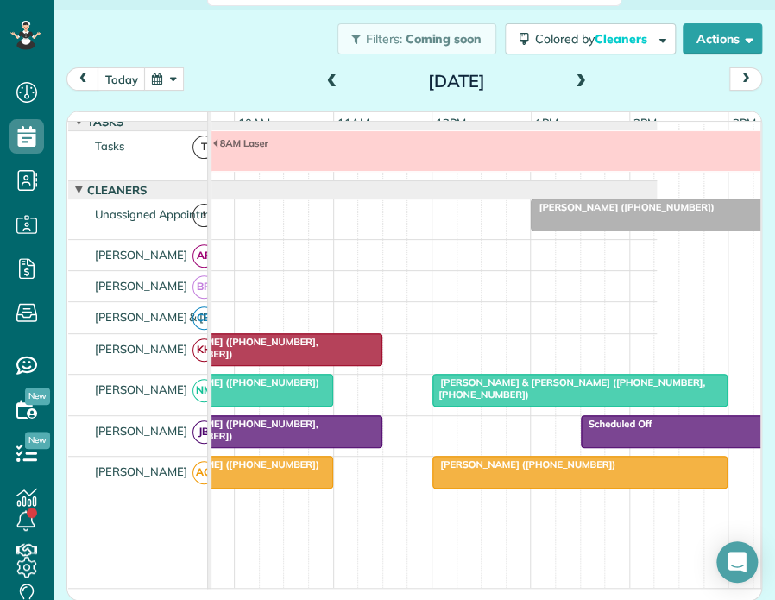
scroll to position [0, 308]
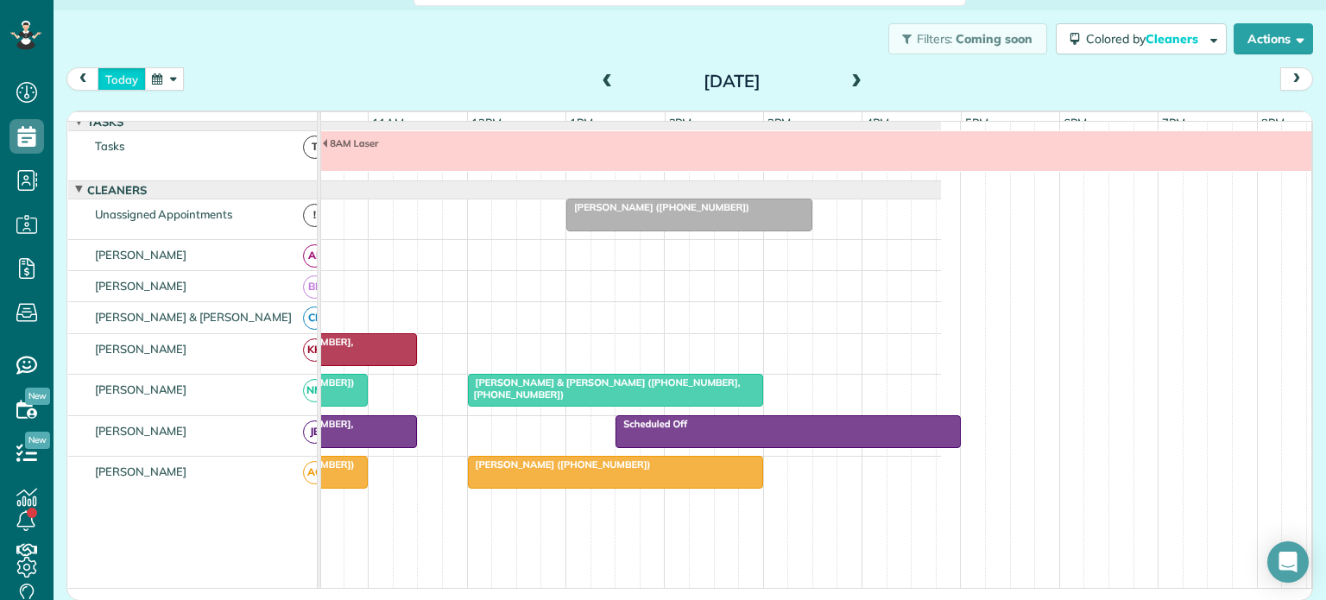
click at [123, 81] on button "today" at bounding box center [122, 78] width 48 height 23
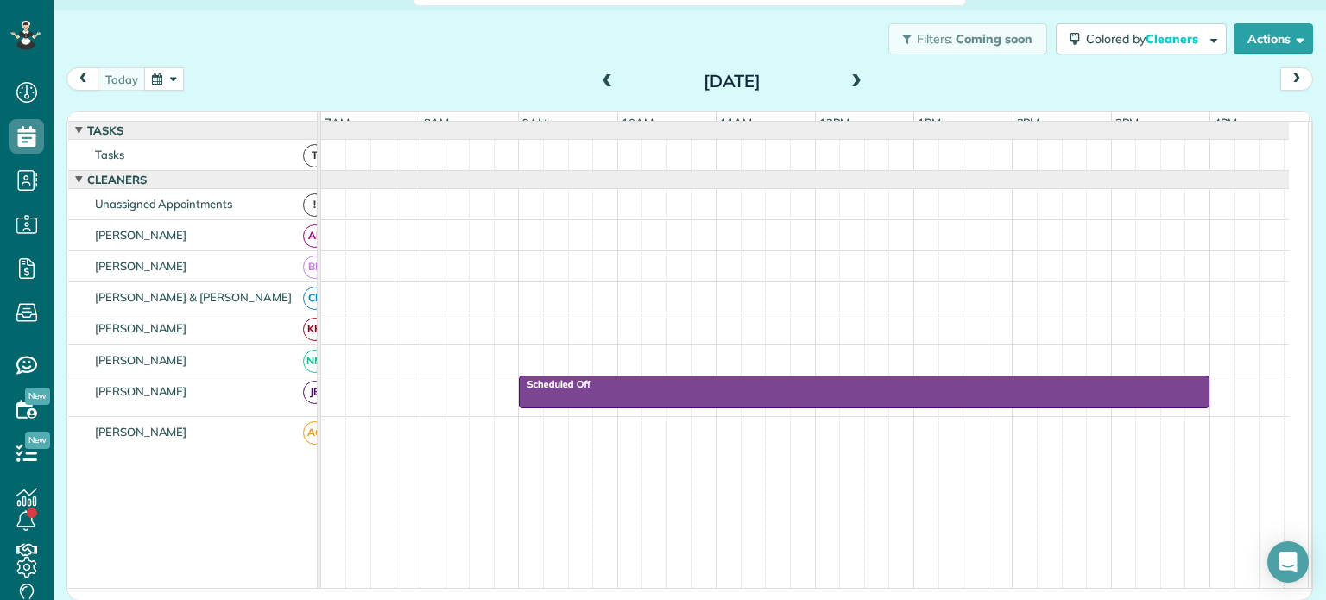
click at [847, 79] on span at bounding box center [856, 82] width 19 height 16
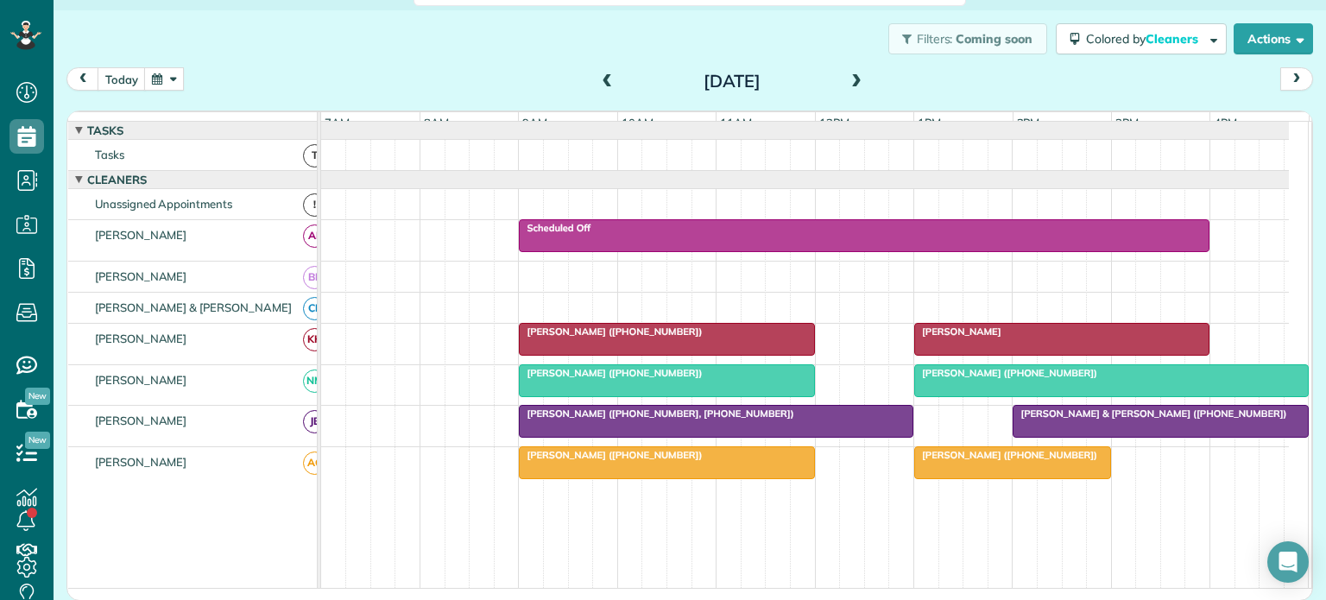
click at [480, 41] on div "Filters: Coming soon Colored by Cleaners Color by Cleaner Color by Team Color b…" at bounding box center [690, 38] width 1272 height 57
click at [375, 63] on div "Filters: Coming soon Colored by Cleaners Color by Cleaner Color by Team Color b…" at bounding box center [690, 38] width 1272 height 57
